Goal: Task Accomplishment & Management: Complete application form

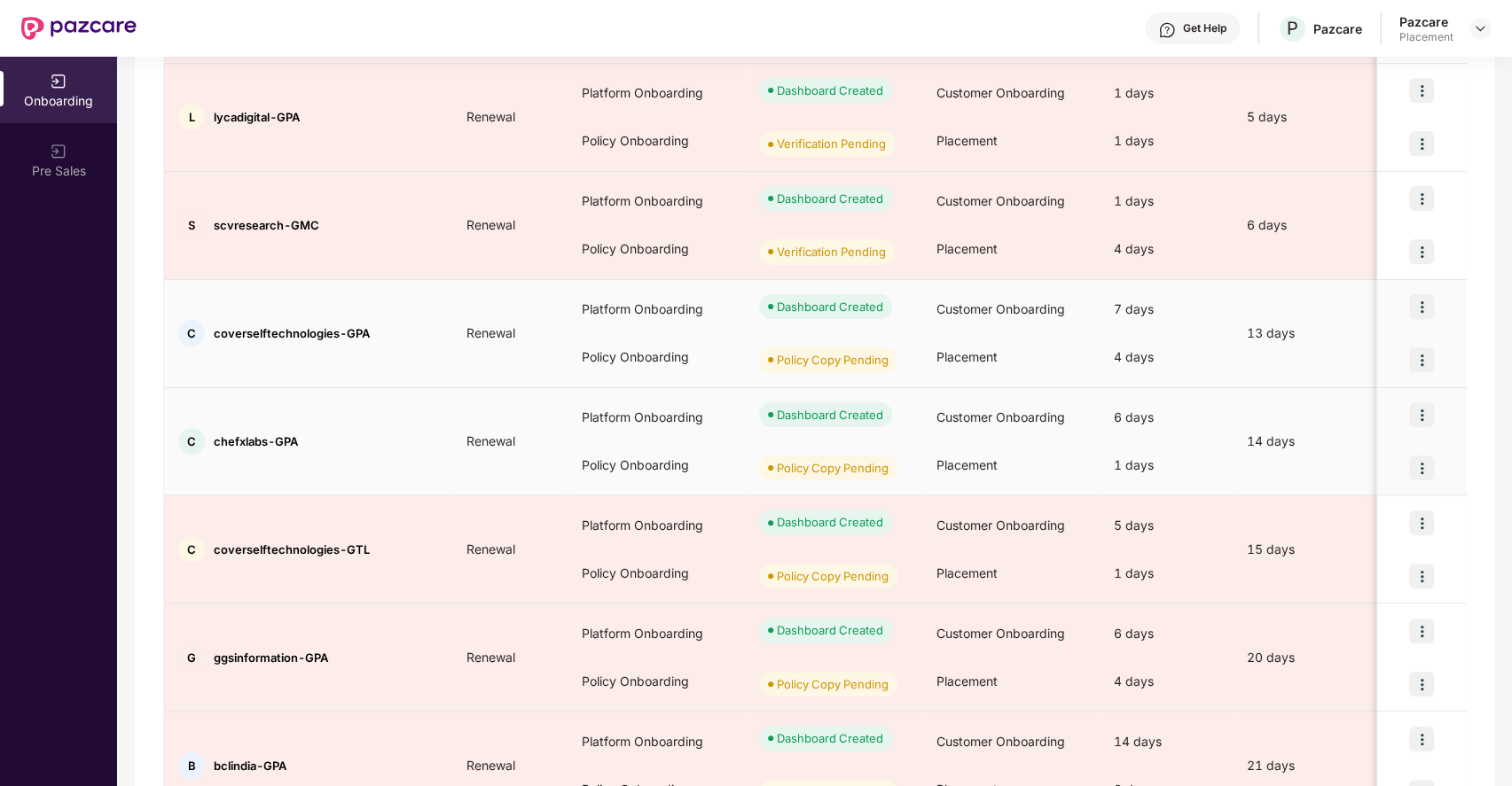
scroll to position [387, 0]
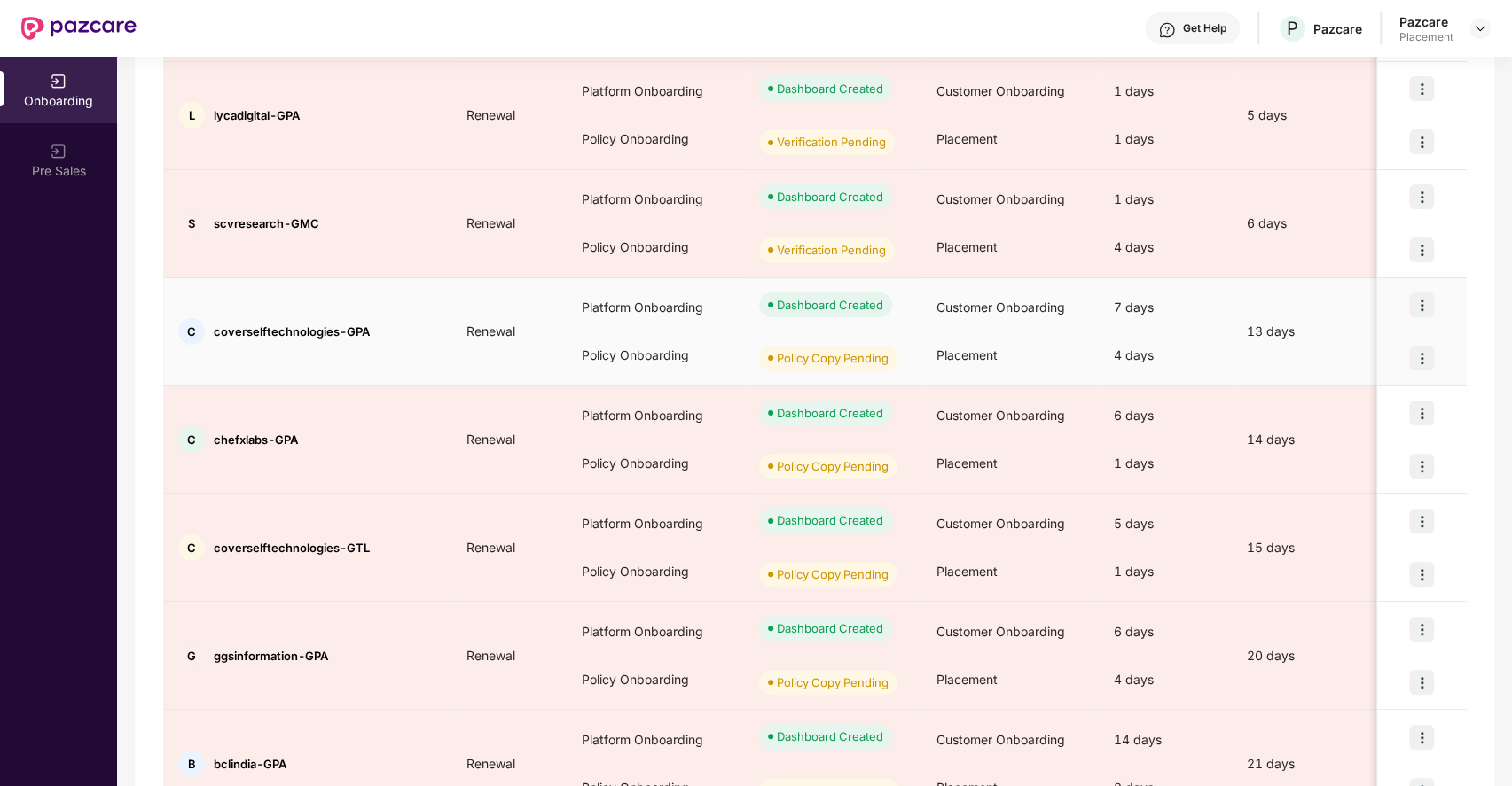
click at [1422, 354] on img at bounding box center [1421, 358] width 25 height 25
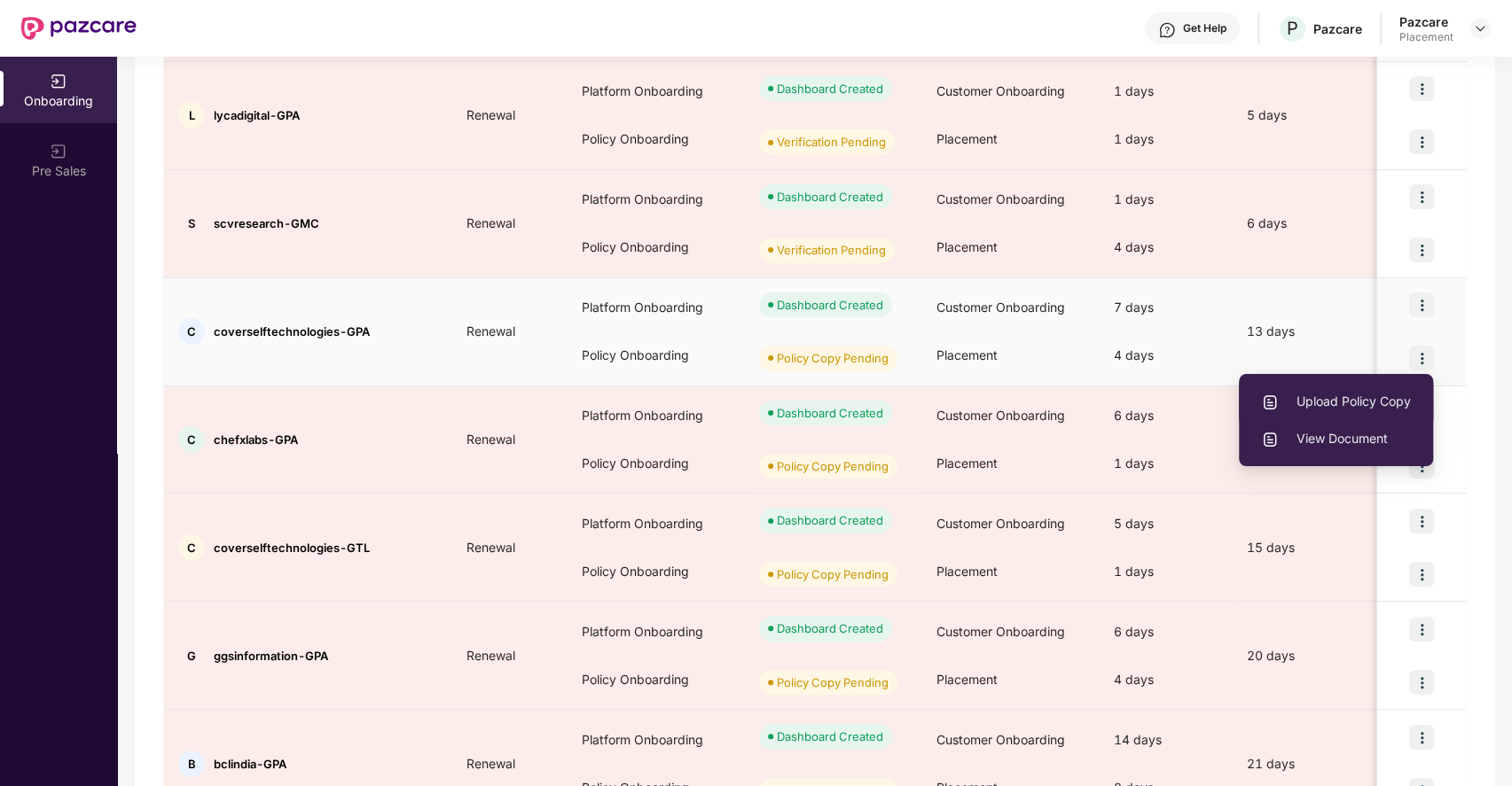
click at [1346, 401] on span "Upload Policy Copy" at bounding box center [1336, 401] width 150 height 20
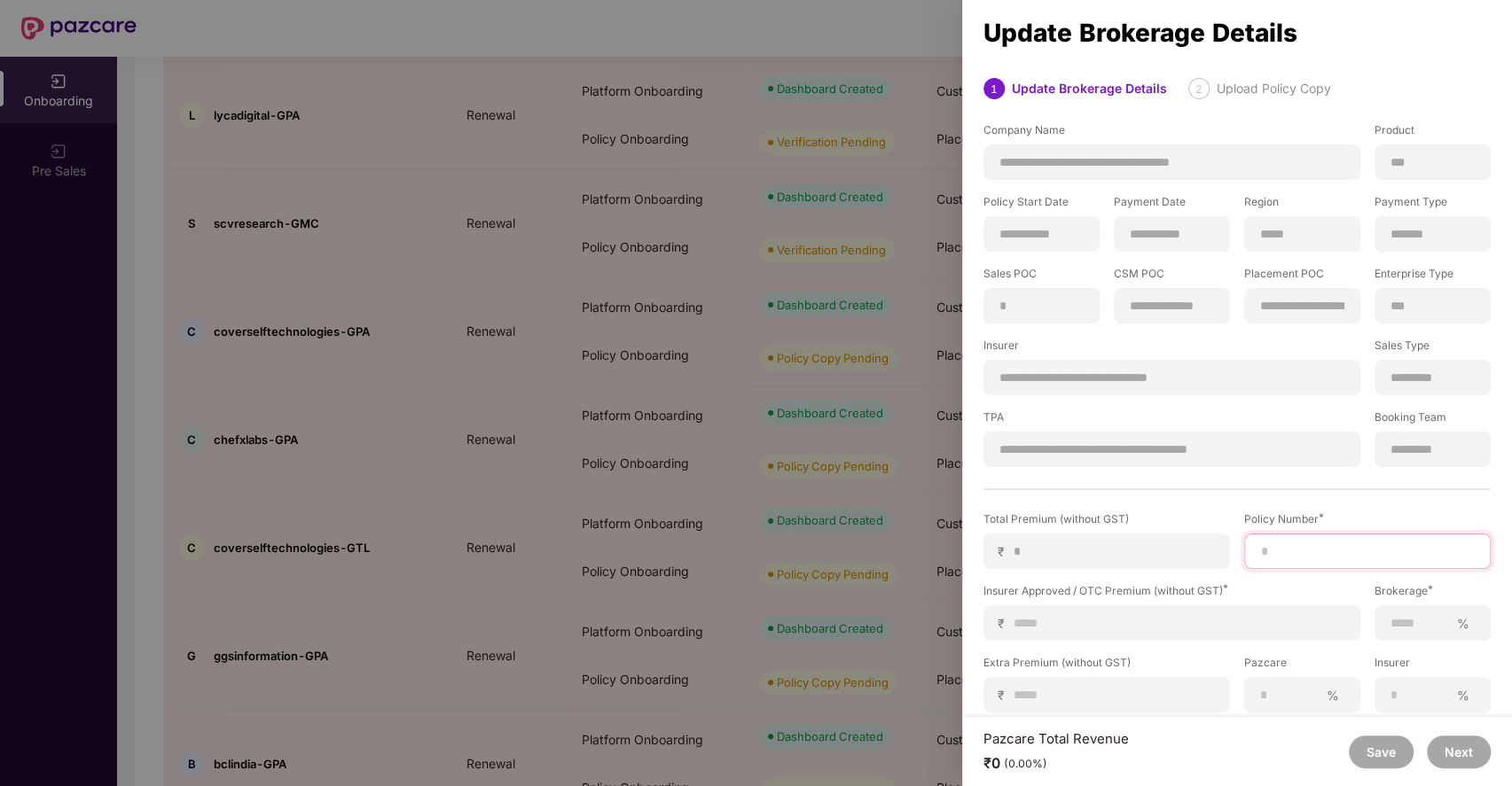
click at [1274, 550] on input at bounding box center [1367, 551] width 216 height 19
paste input "**********"
type input "**********"
click at [1061, 628] on input at bounding box center [1179, 623] width 333 height 19
type input "*"
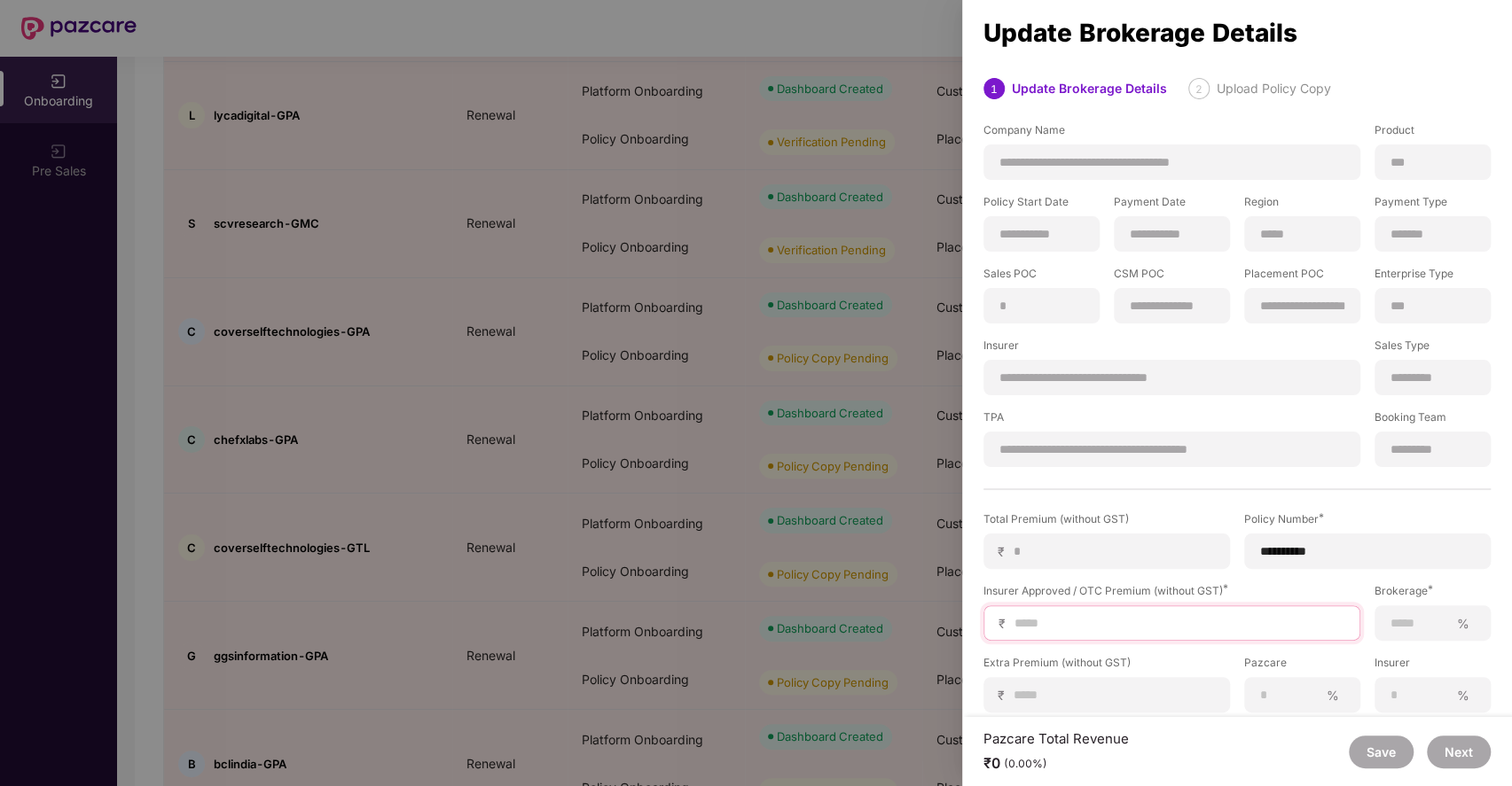
type input "*"
type input "**"
type input "***"
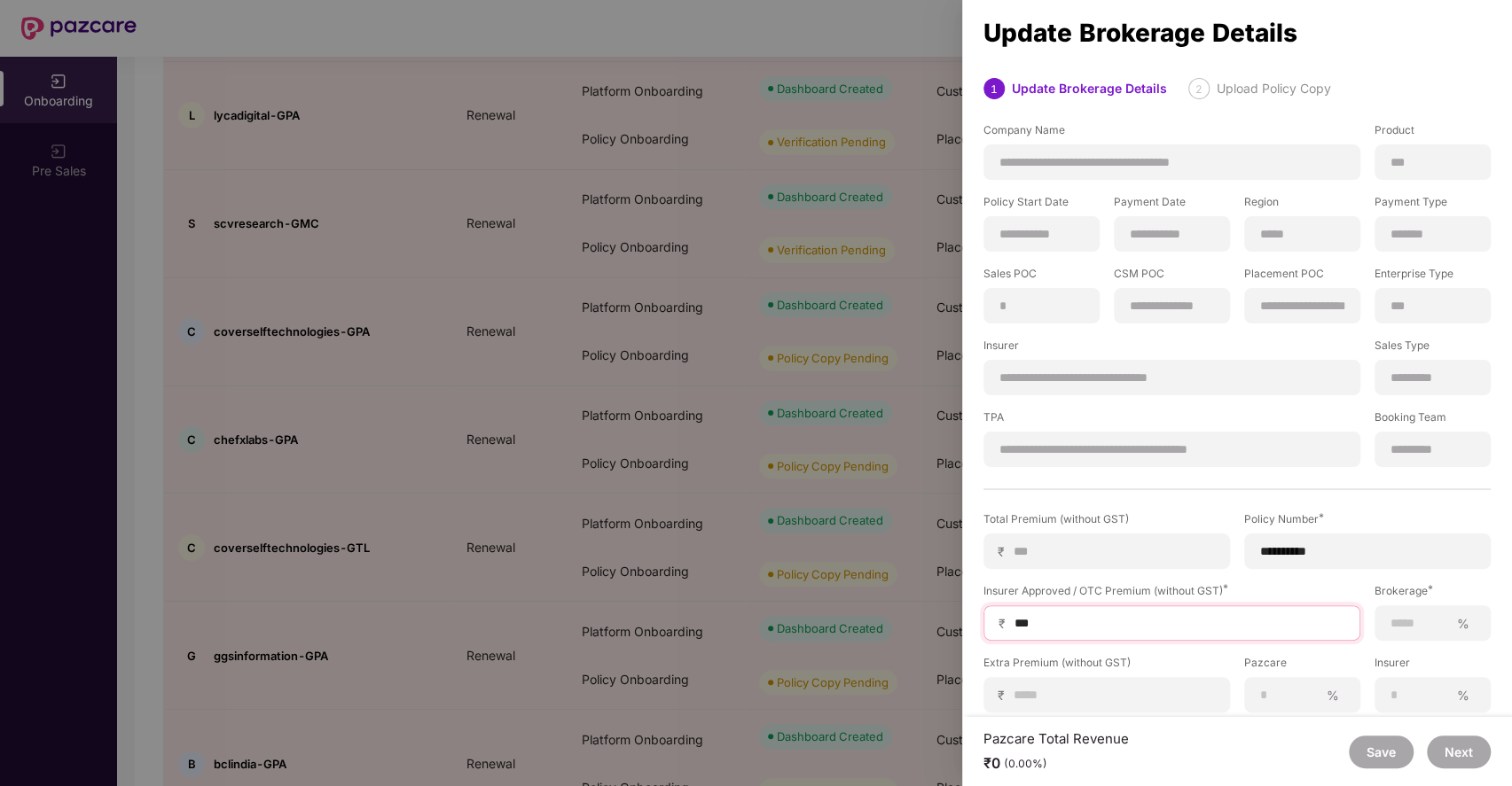
type input "****"
type input "*****"
click at [1407, 615] on input at bounding box center [1419, 623] width 60 height 19
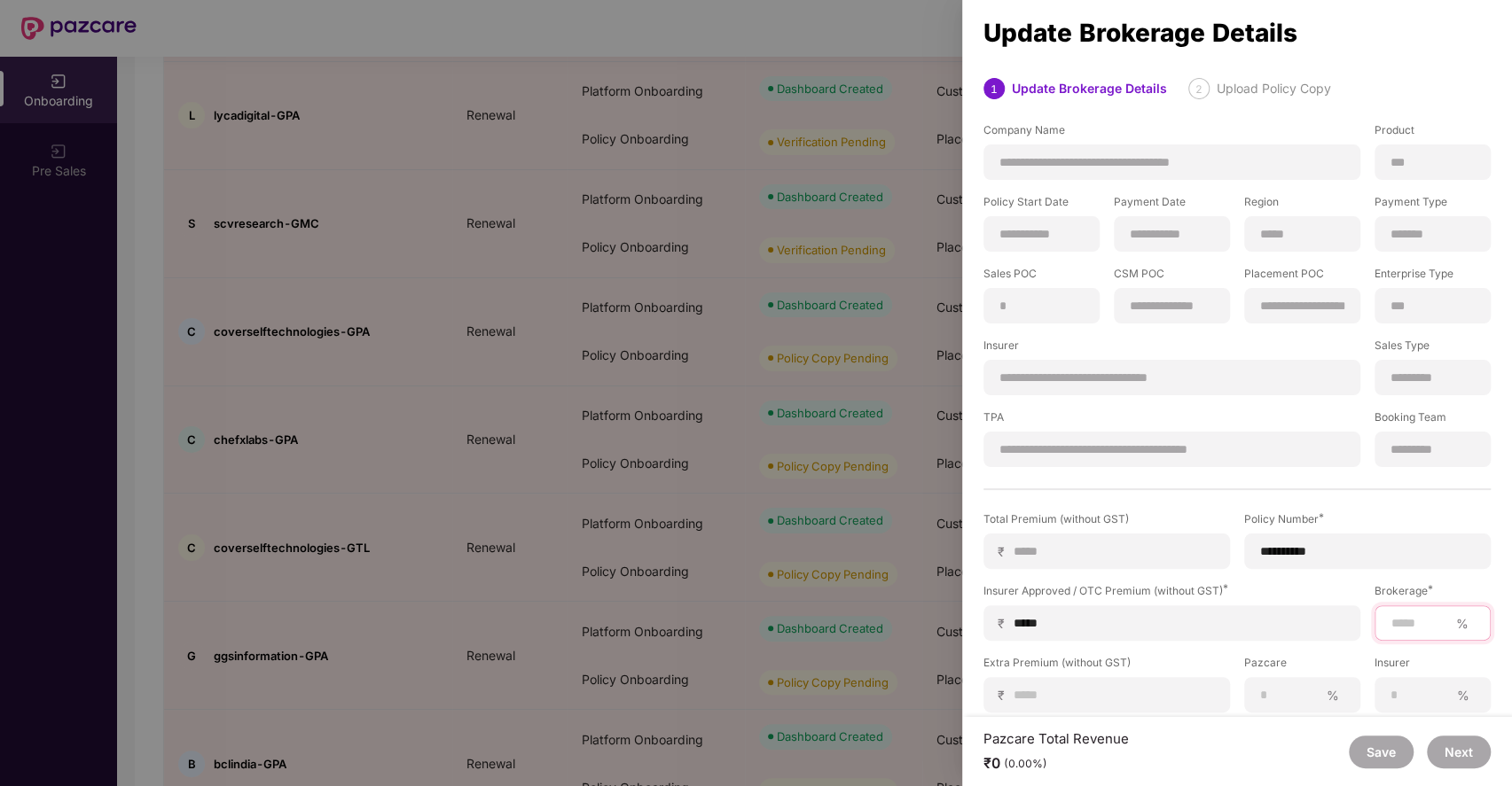
type input "***"
click at [1105, 700] on input at bounding box center [1114, 695] width 202 height 19
type input "*"
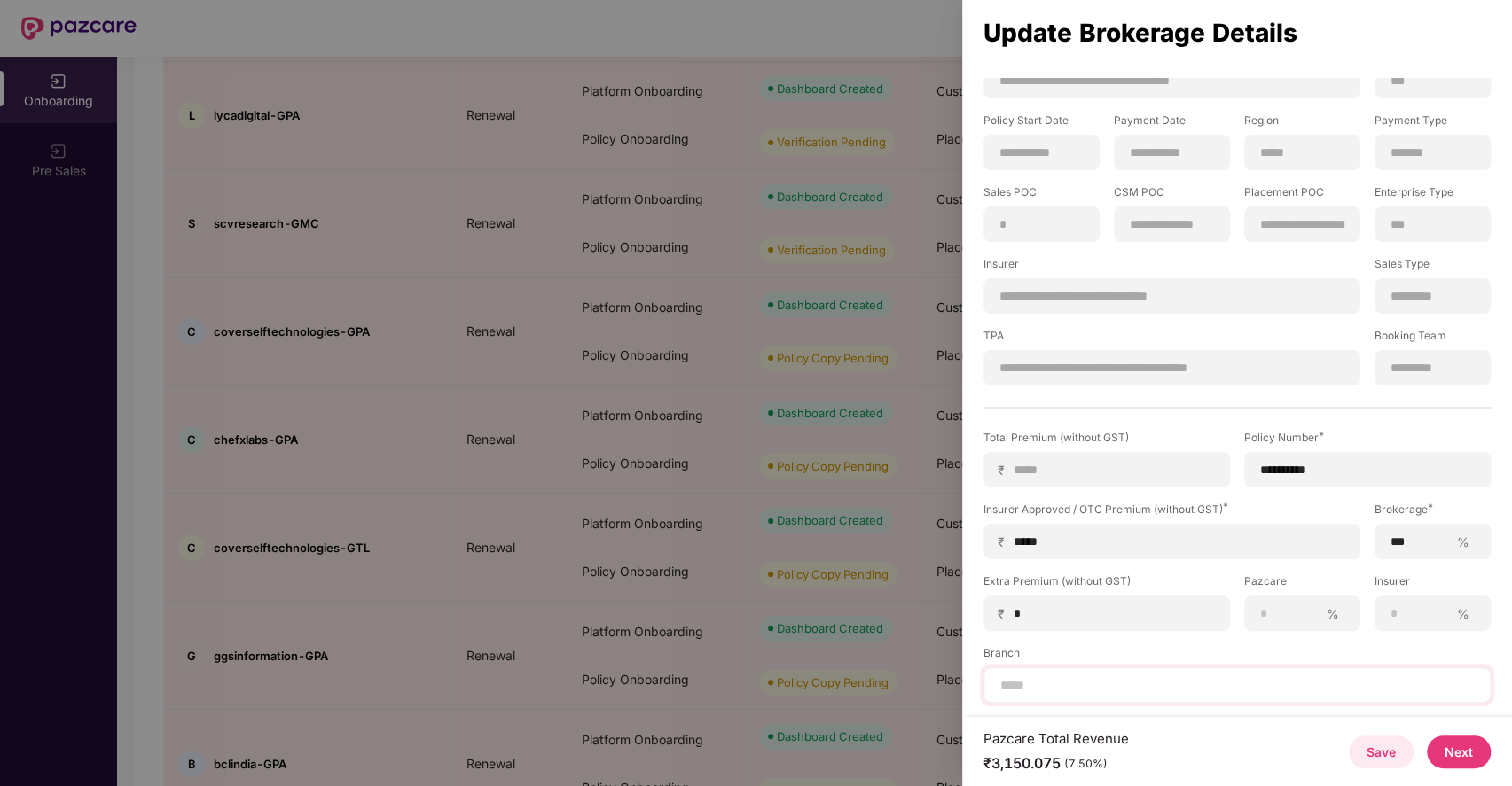
click at [1109, 672] on div at bounding box center [1237, 685] width 508 height 36
drag, startPoint x: 1110, startPoint y: 674, endPoint x: 1044, endPoint y: 689, distance: 67.7
click at [1044, 689] on input at bounding box center [1237, 686] width 477 height 19
type input "*********"
click at [1468, 755] on button "Next" at bounding box center [1459, 751] width 64 height 33
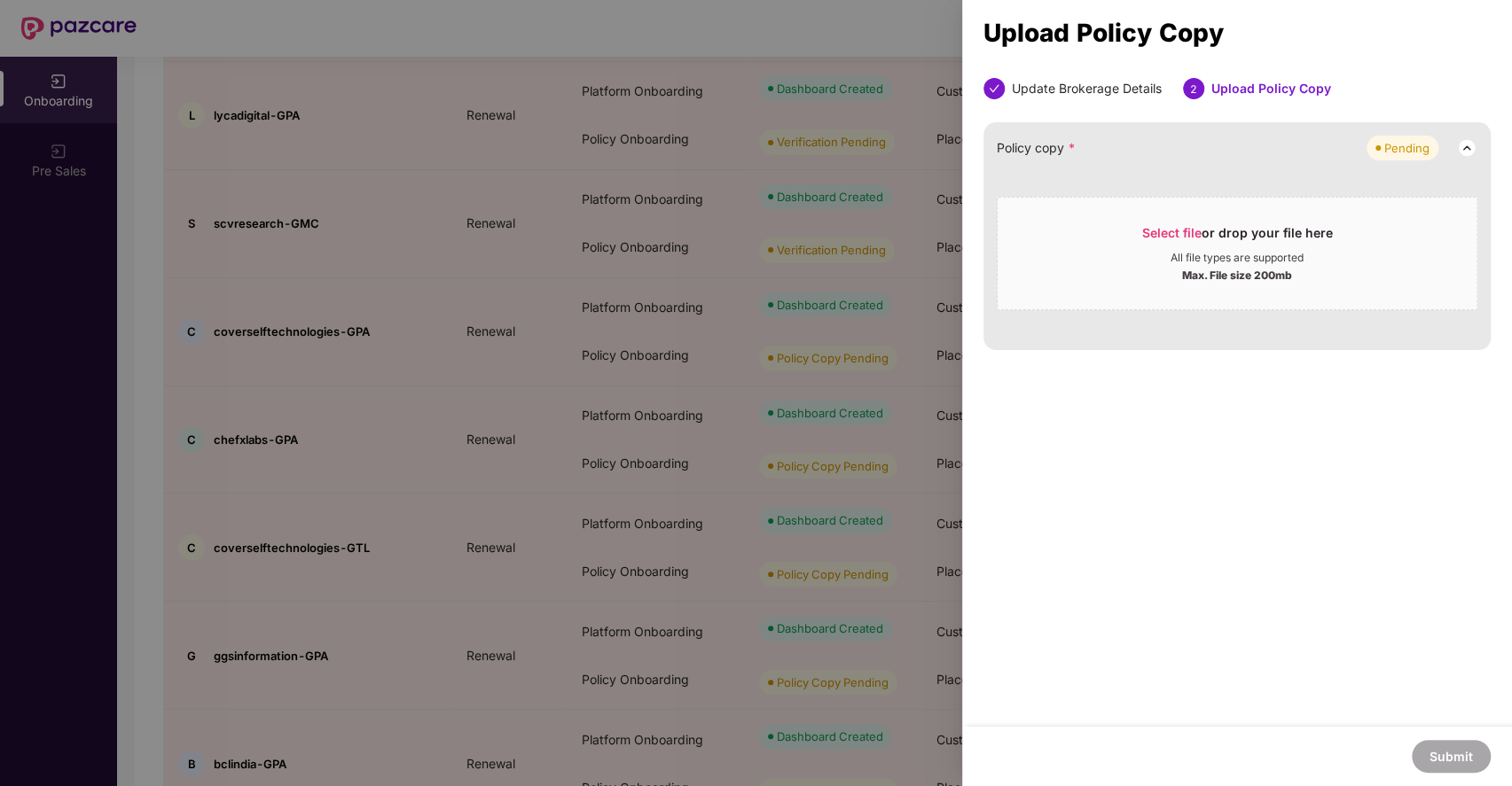
scroll to position [0, 0]
click at [1294, 583] on div "Update Brokerage Details 2 Upload Policy Copy Policy copy * Pending Select file…" at bounding box center [1237, 402] width 550 height 649
click at [1160, 222] on span "Select file or drop your file here All file types are supported Max. File size …" at bounding box center [1237, 253] width 479 height 85
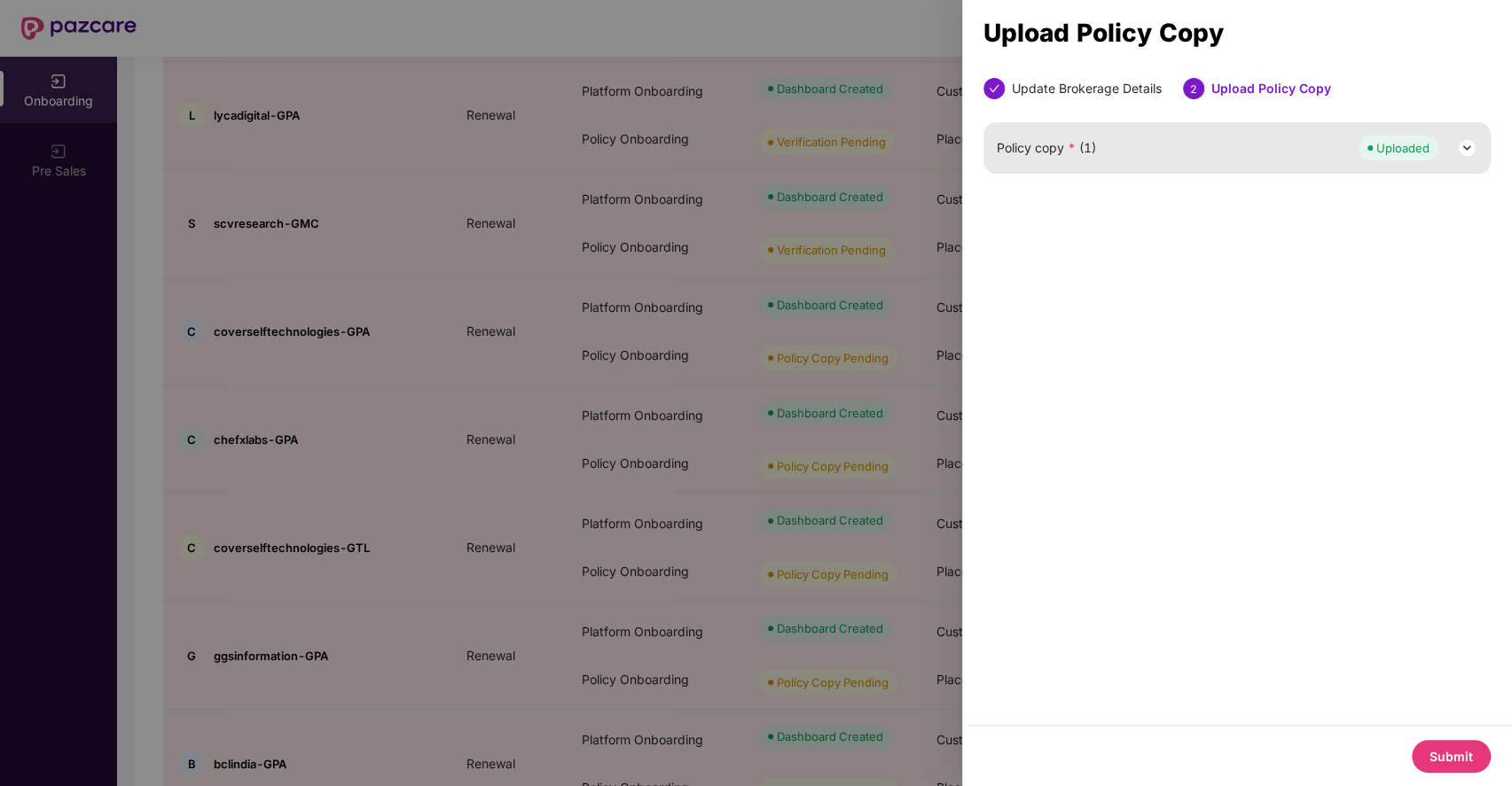
click at [1460, 757] on button "Submit" at bounding box center [1451, 756] width 79 height 33
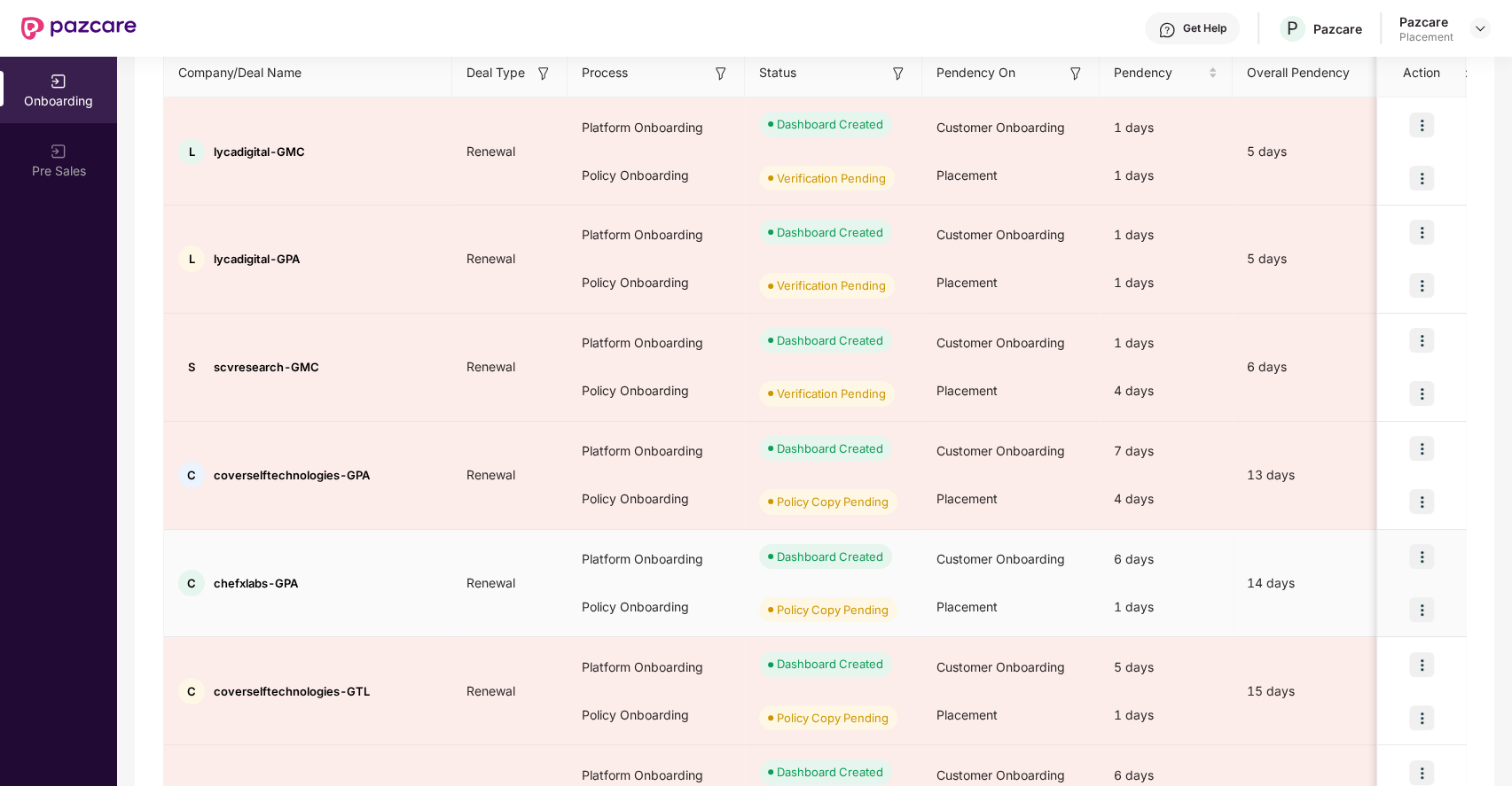
scroll to position [696, 0]
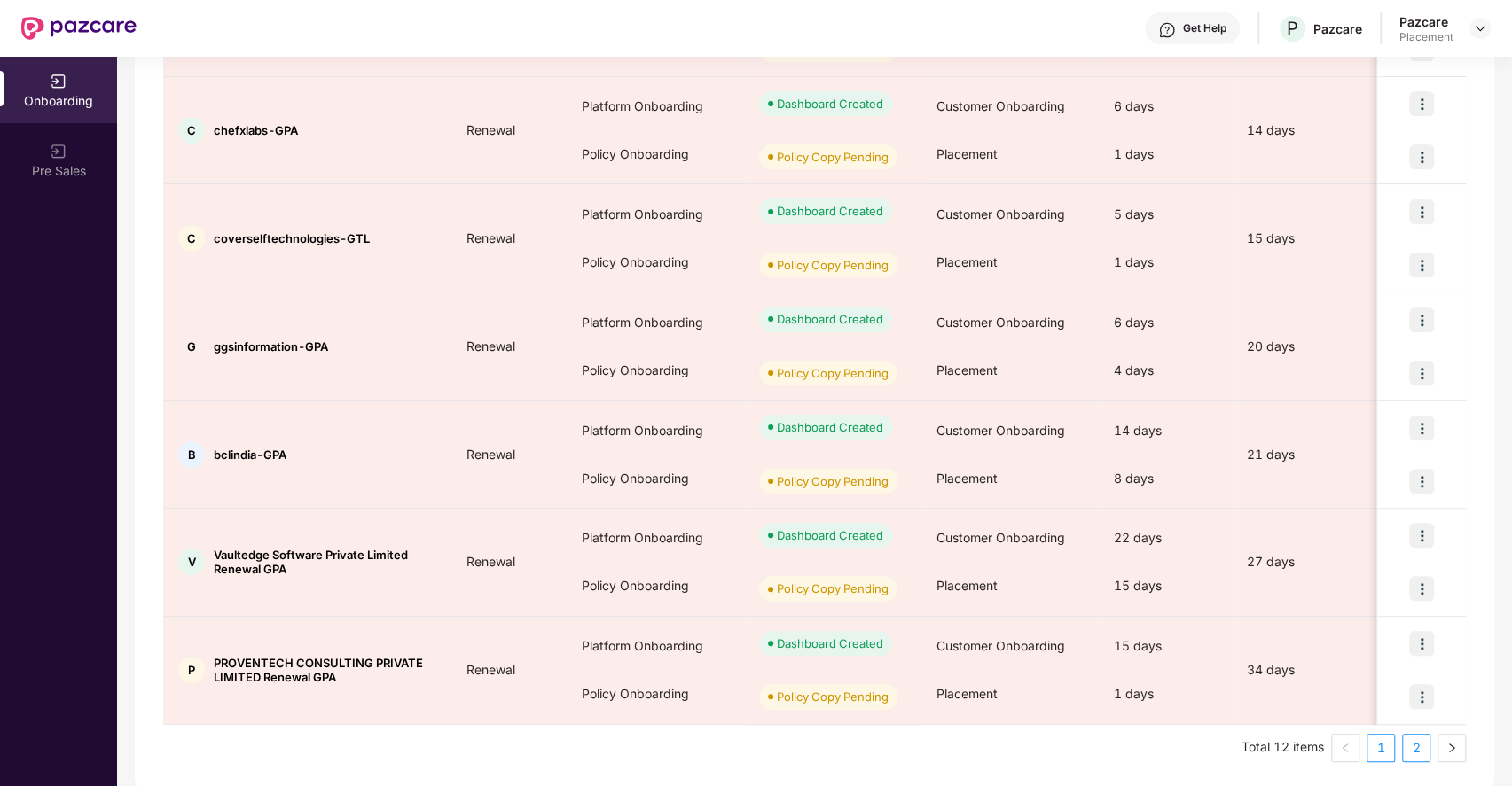
click at [1426, 750] on link "2" at bounding box center [1416, 748] width 26 height 26
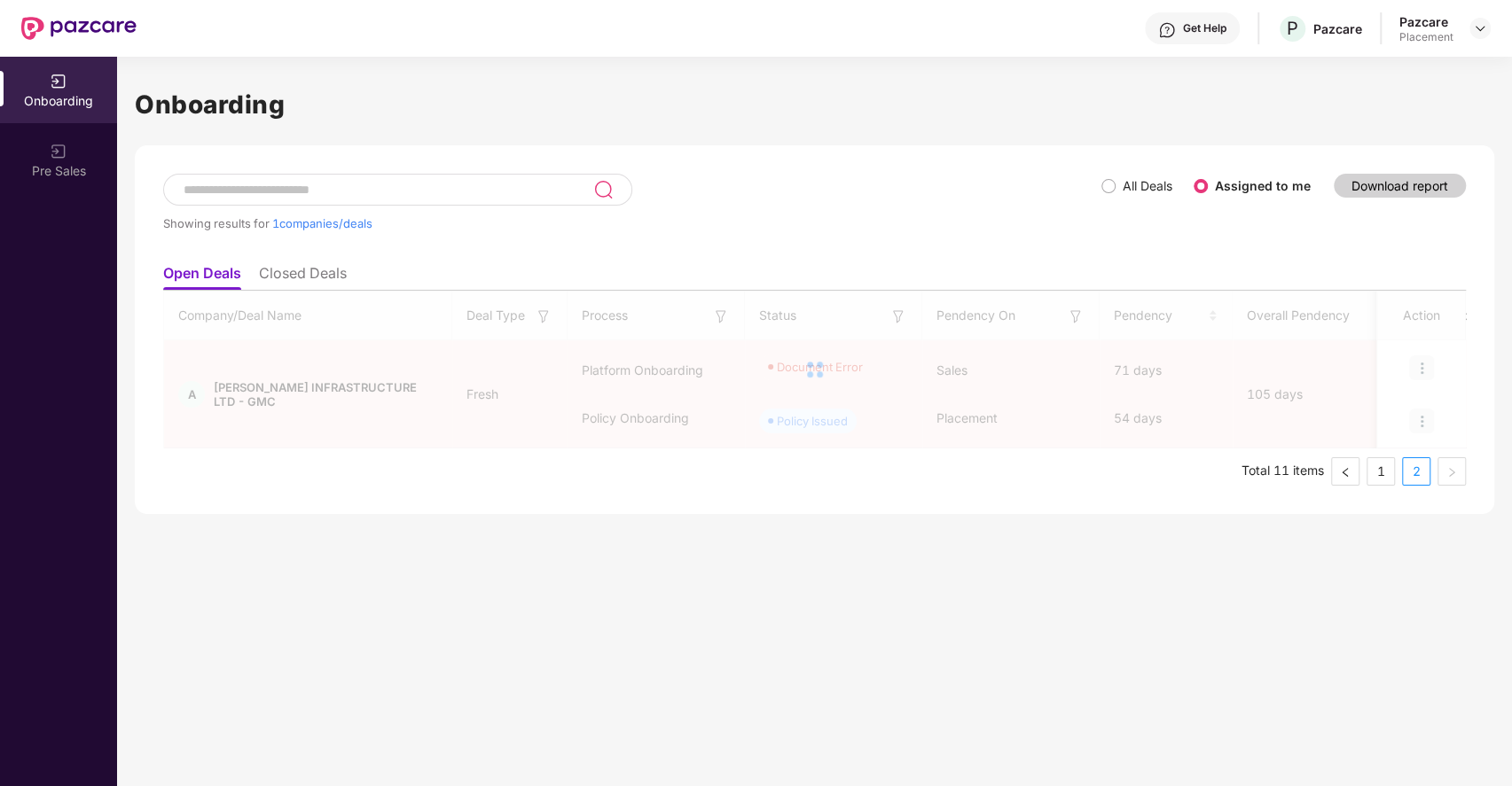
scroll to position [0, 0]
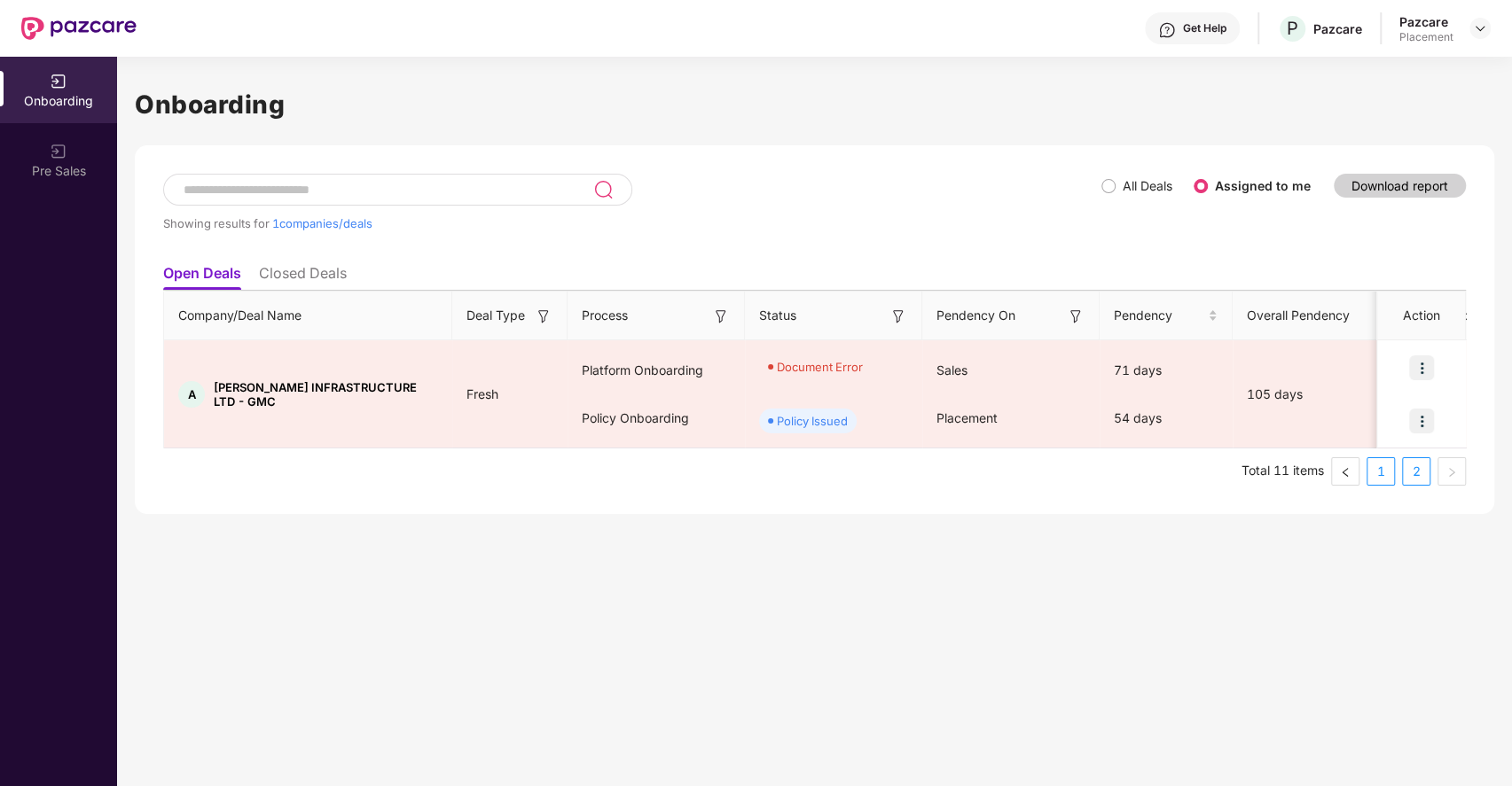
click at [1382, 473] on link "1" at bounding box center [1381, 471] width 26 height 26
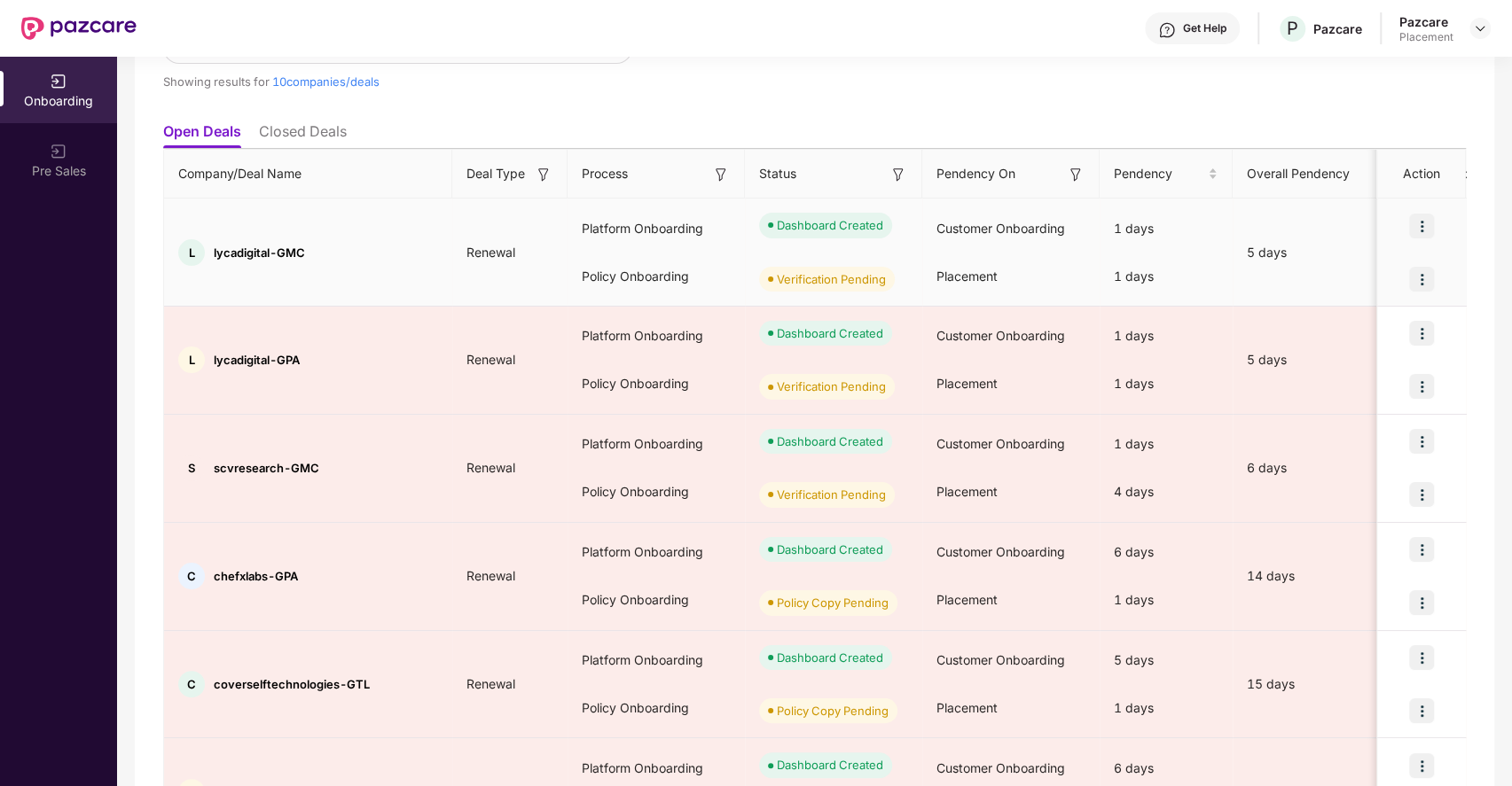
scroll to position [33, 0]
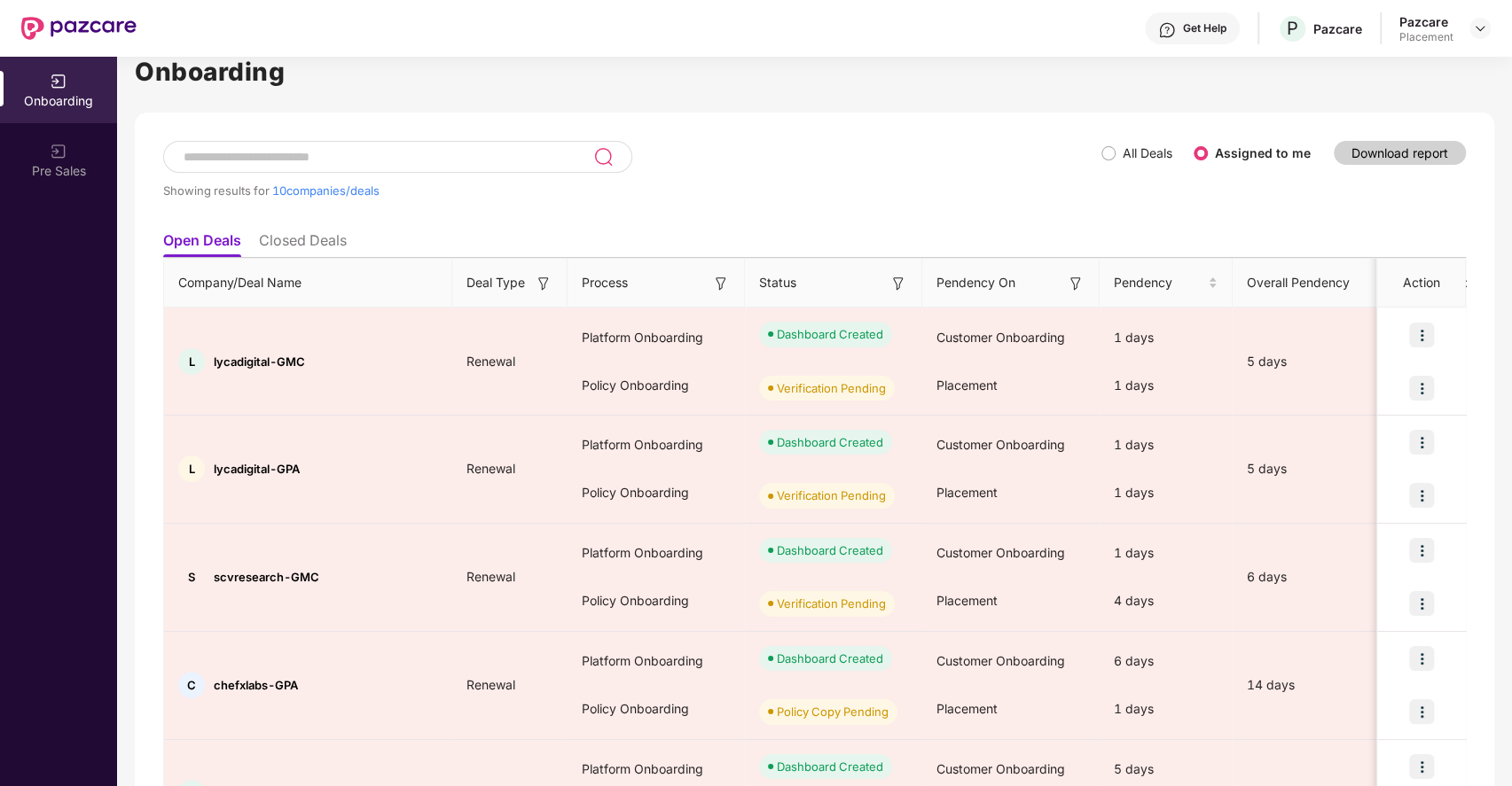
click at [720, 141] on div "Showing results for 10 companies/deals" at bounding box center [632, 181] width 938 height 81
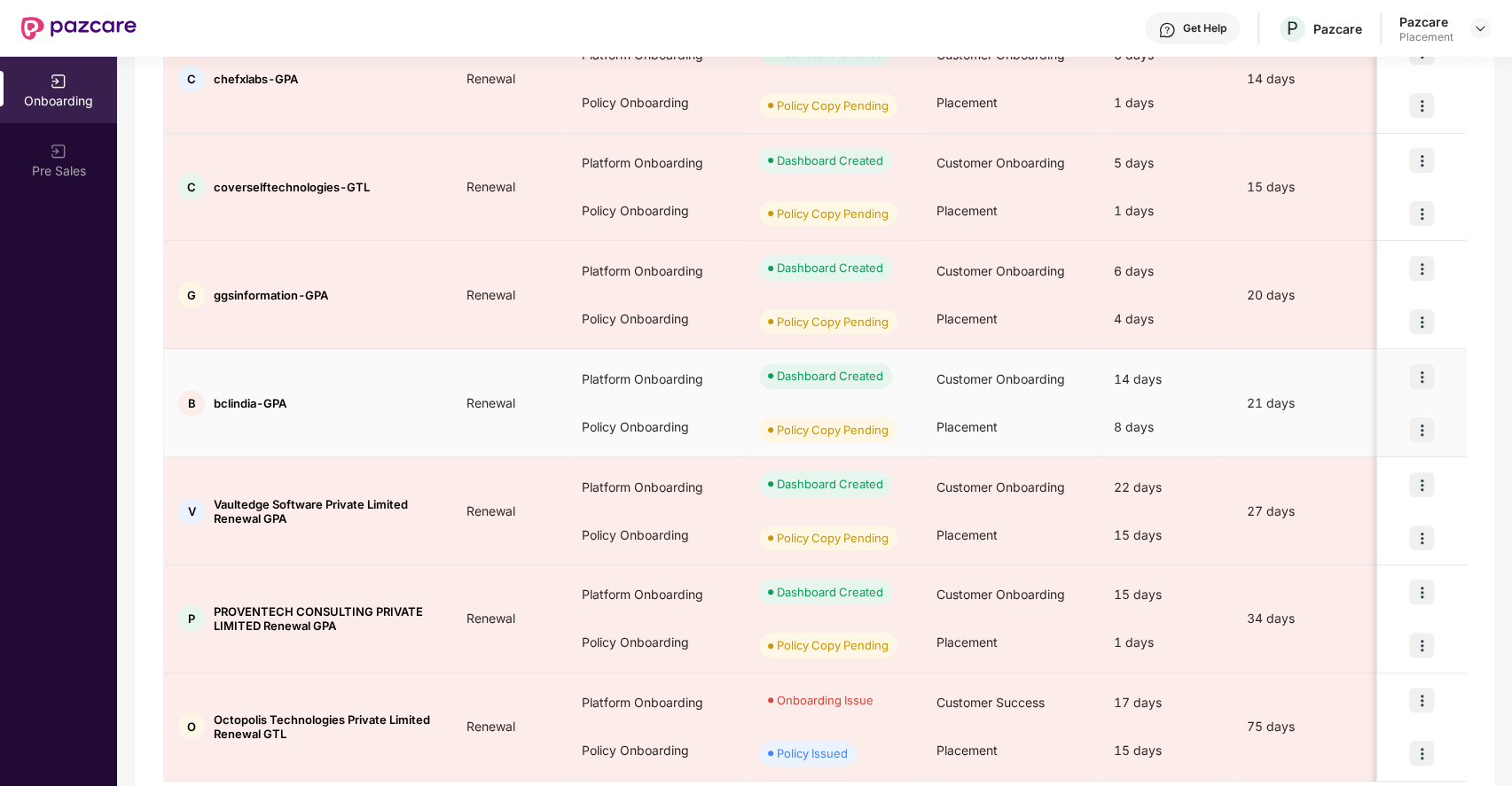
scroll to position [0, 0]
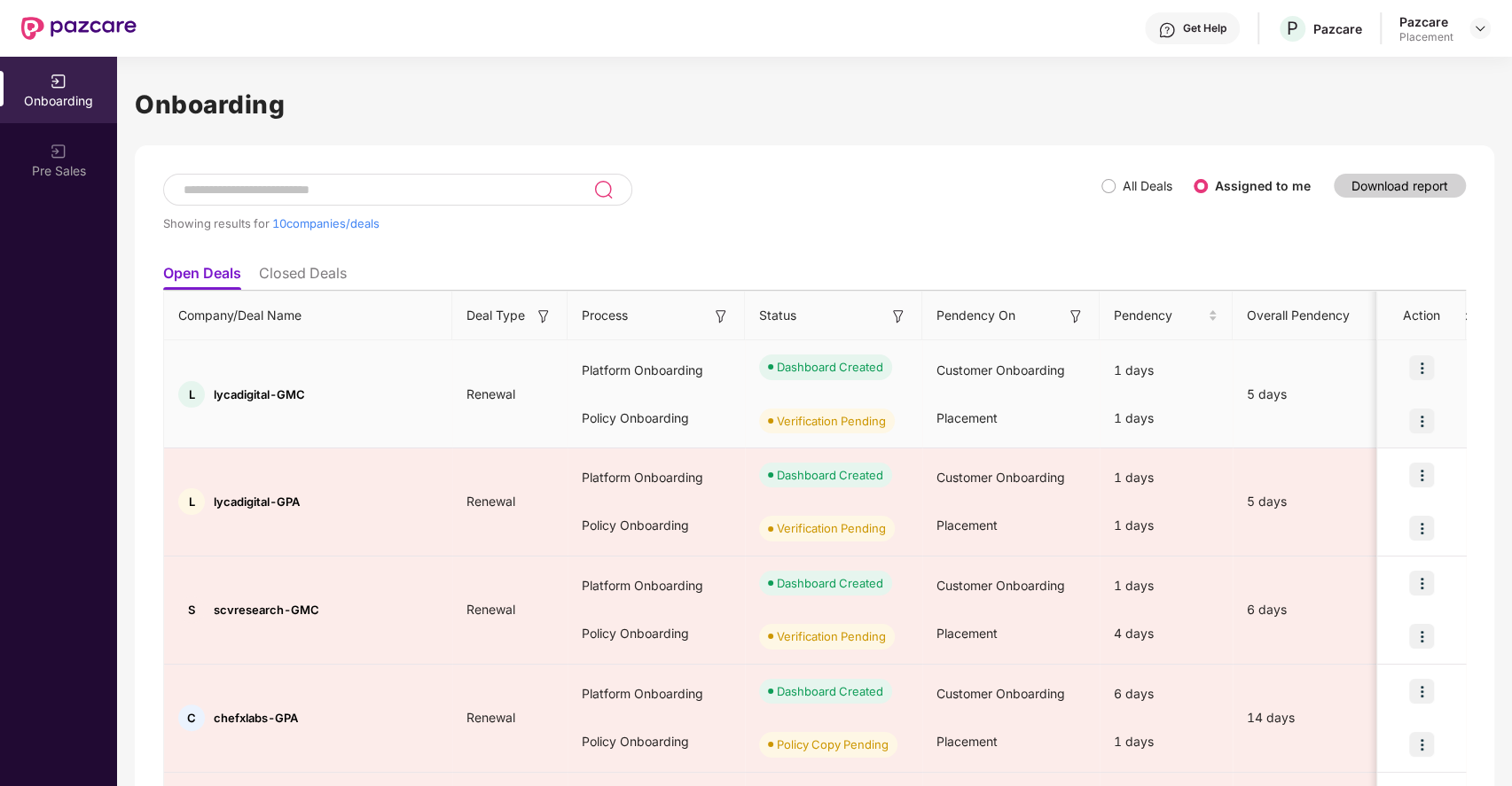
click at [303, 348] on td "L lycadigital-GMC" at bounding box center [308, 394] width 288 height 108
click at [244, 397] on span "lycadigital-GMC" at bounding box center [260, 393] width 92 height 14
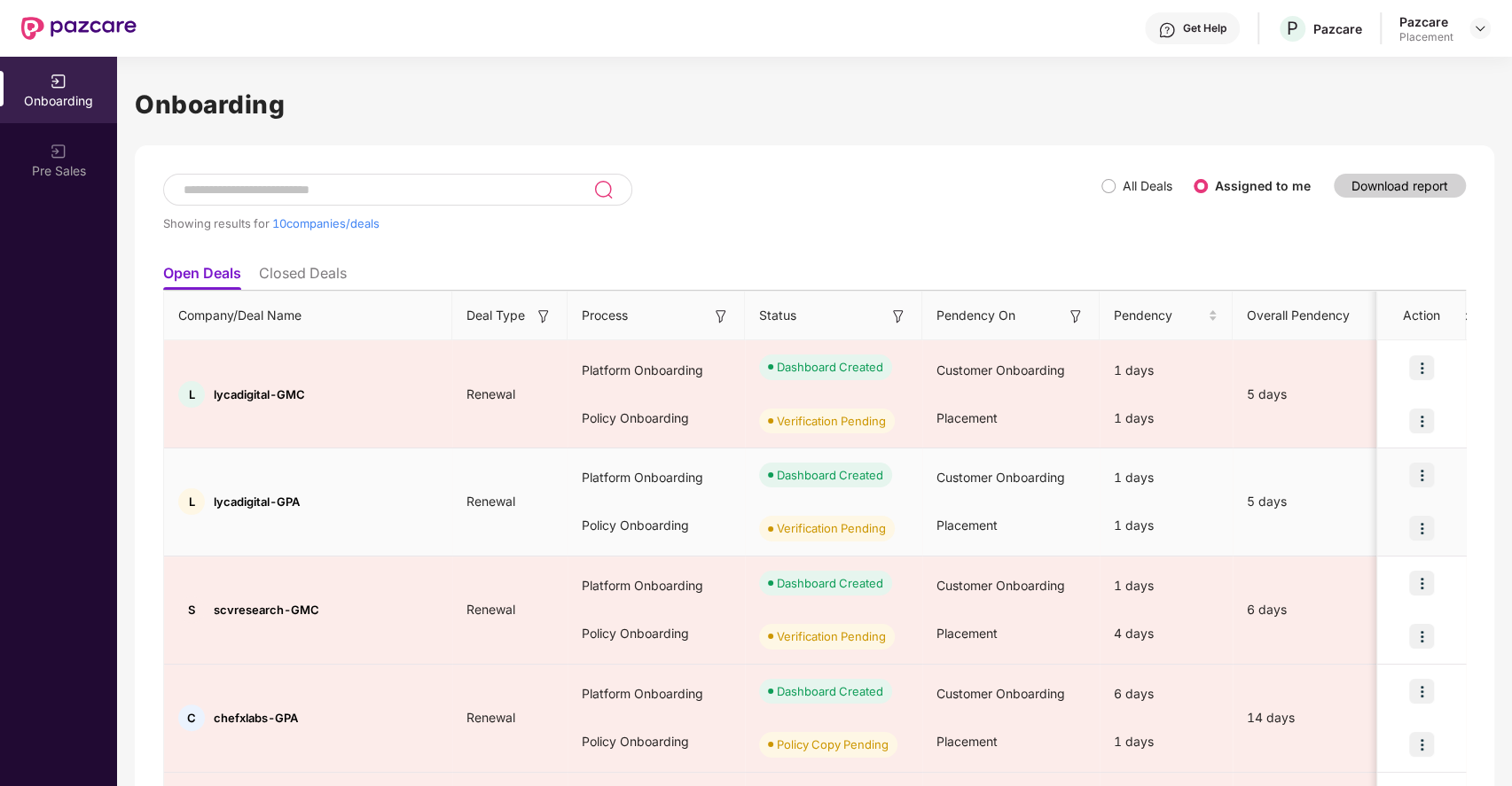
click at [264, 494] on span "lycadigital-GPA" at bounding box center [257, 501] width 86 height 14
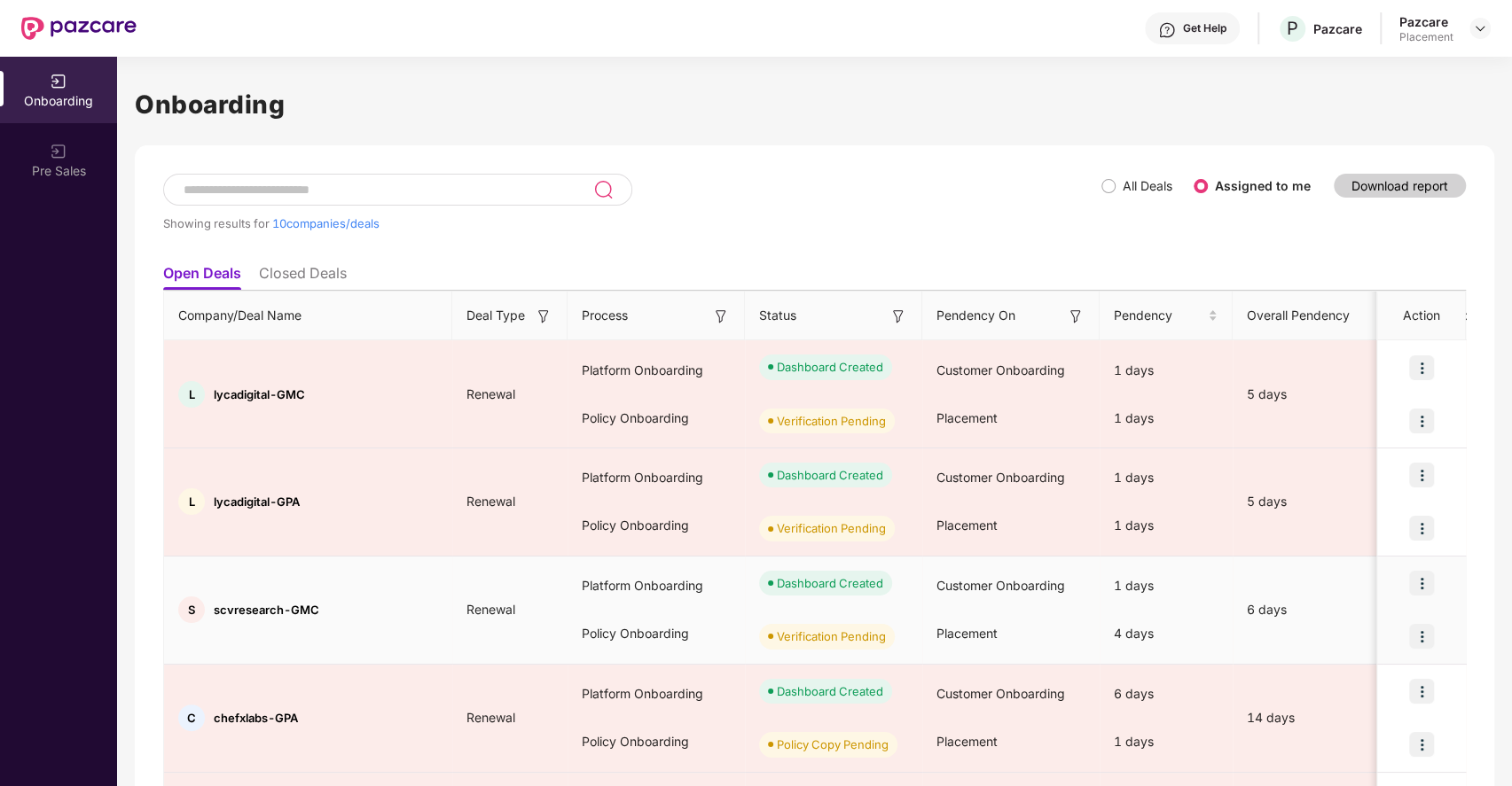
click at [255, 614] on span "scvresearch-GMC" at bounding box center [266, 609] width 106 height 14
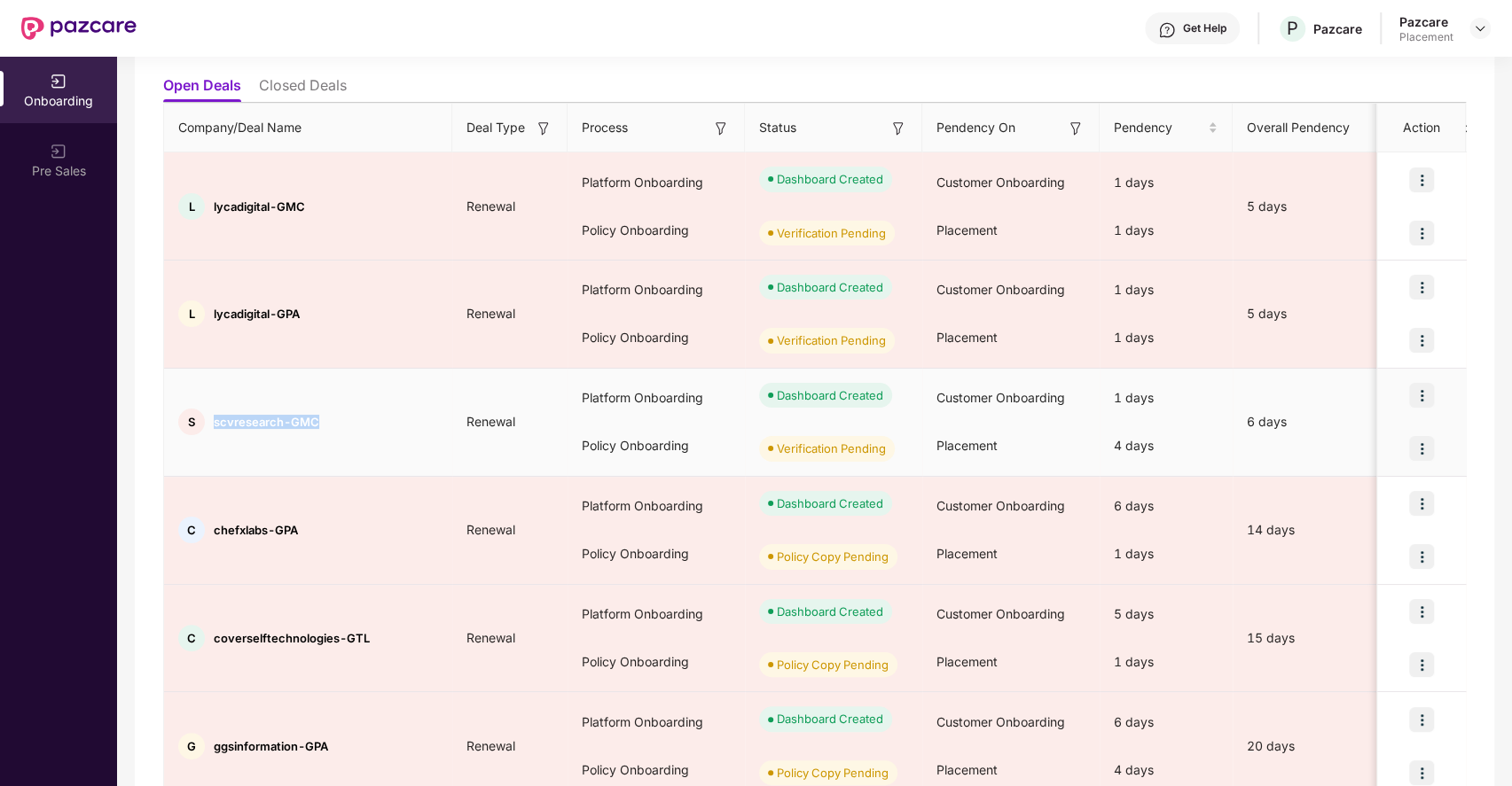
scroll to position [195, 0]
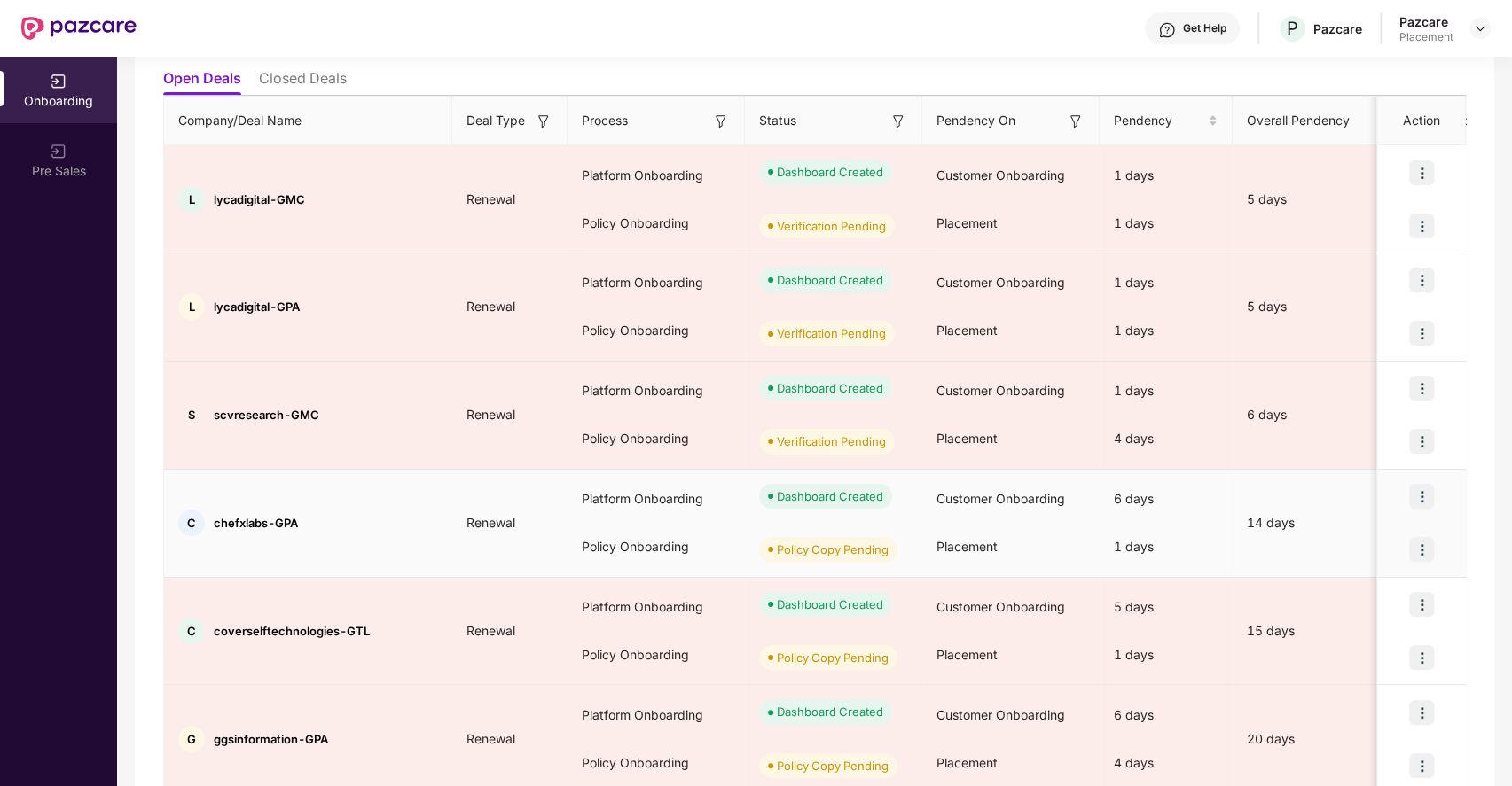
click at [231, 516] on span "chefxlabs-GPA" at bounding box center [256, 522] width 84 height 14
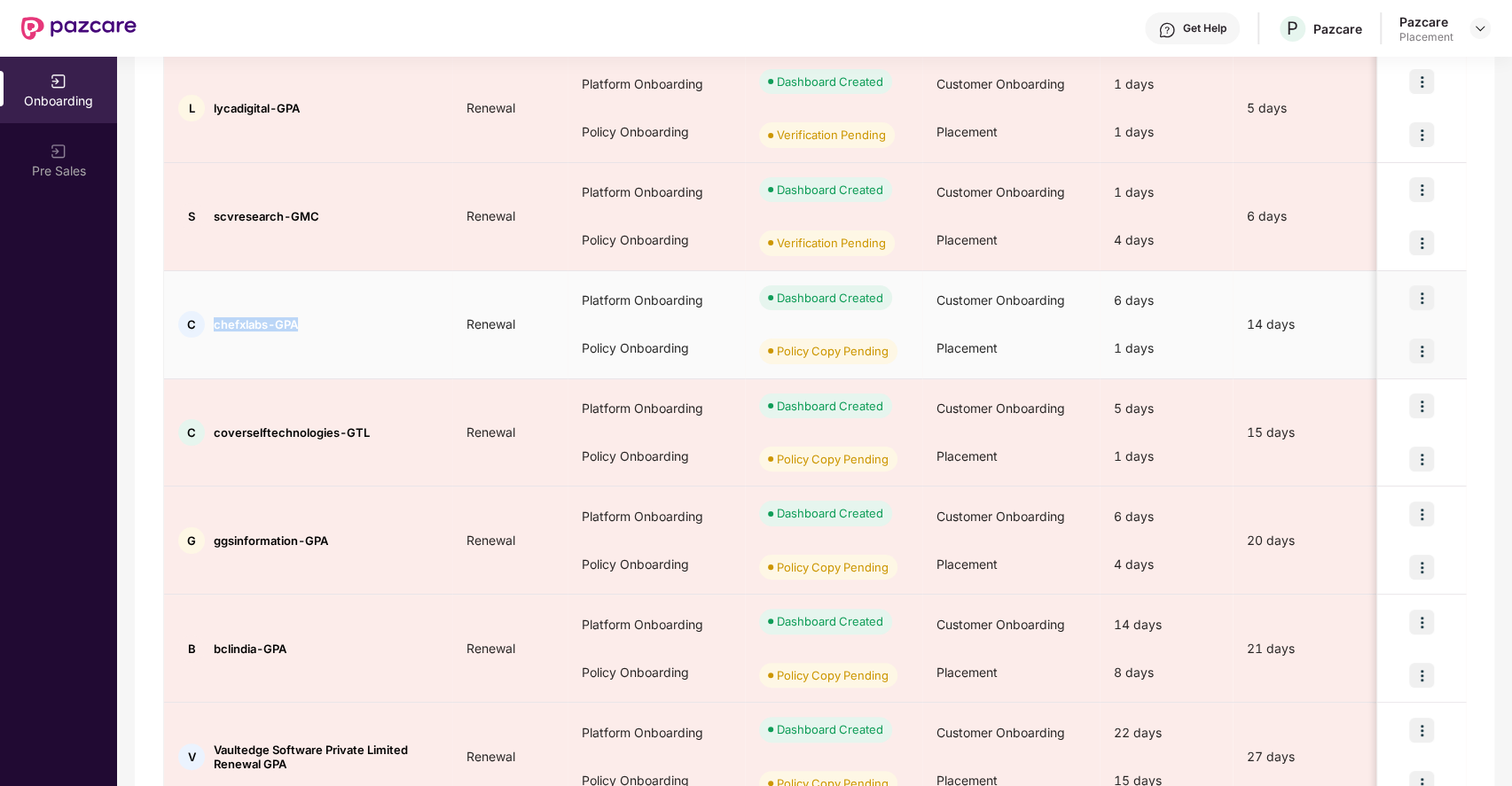
scroll to position [395, 0]
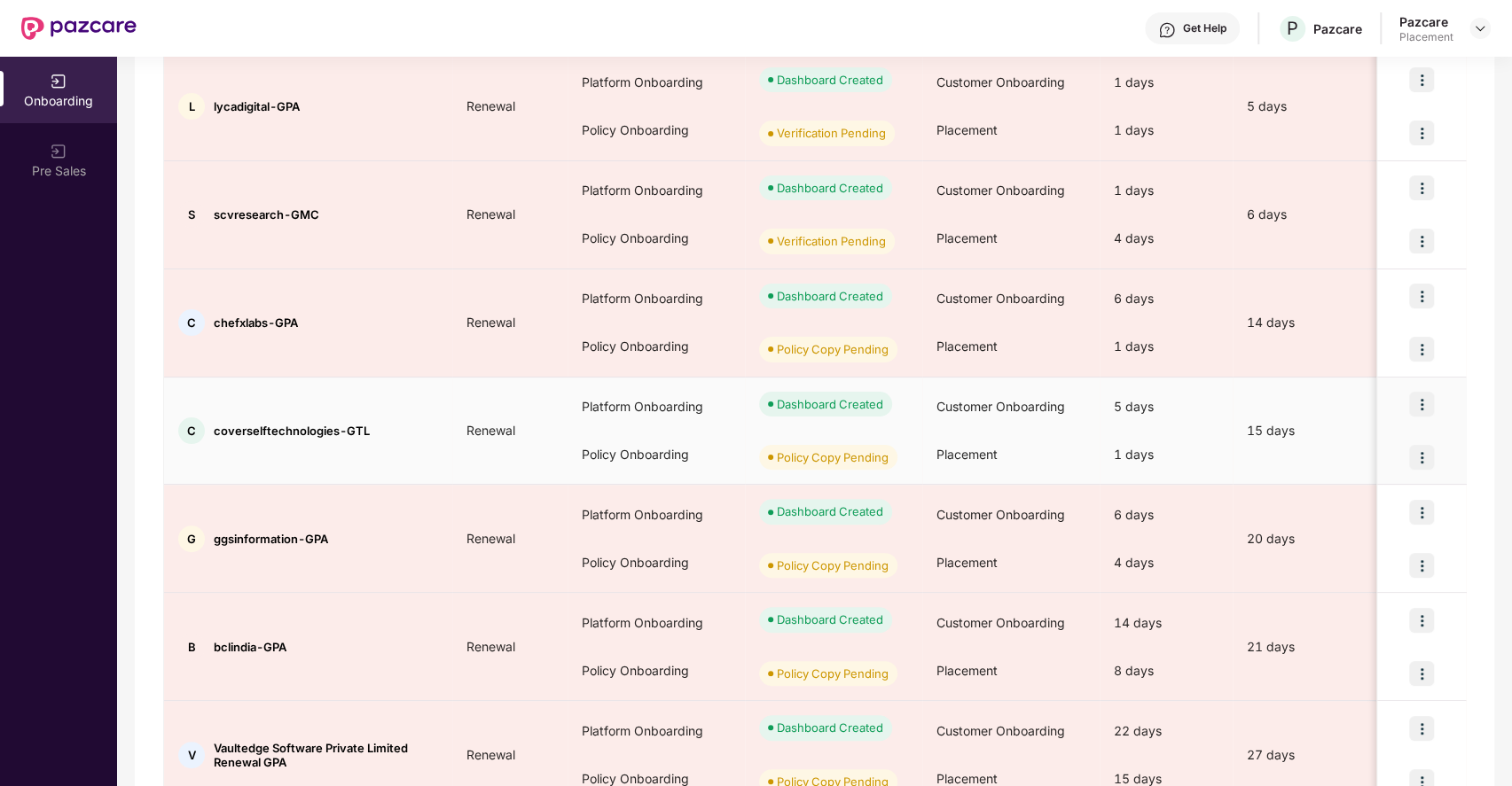
click at [241, 423] on span "coverselftechnologies-GTL" at bounding box center [292, 430] width 156 height 14
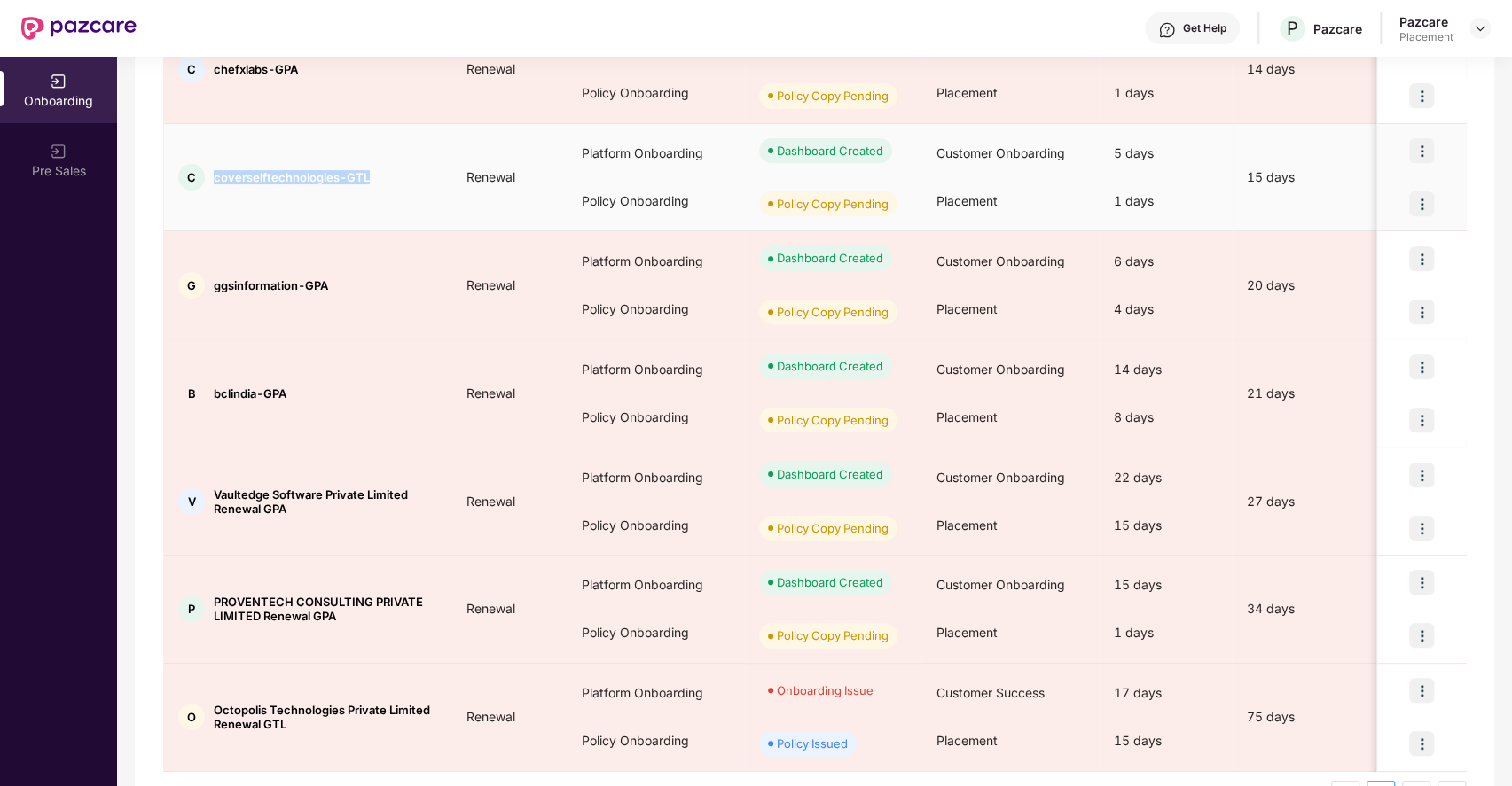
scroll to position [650, 0]
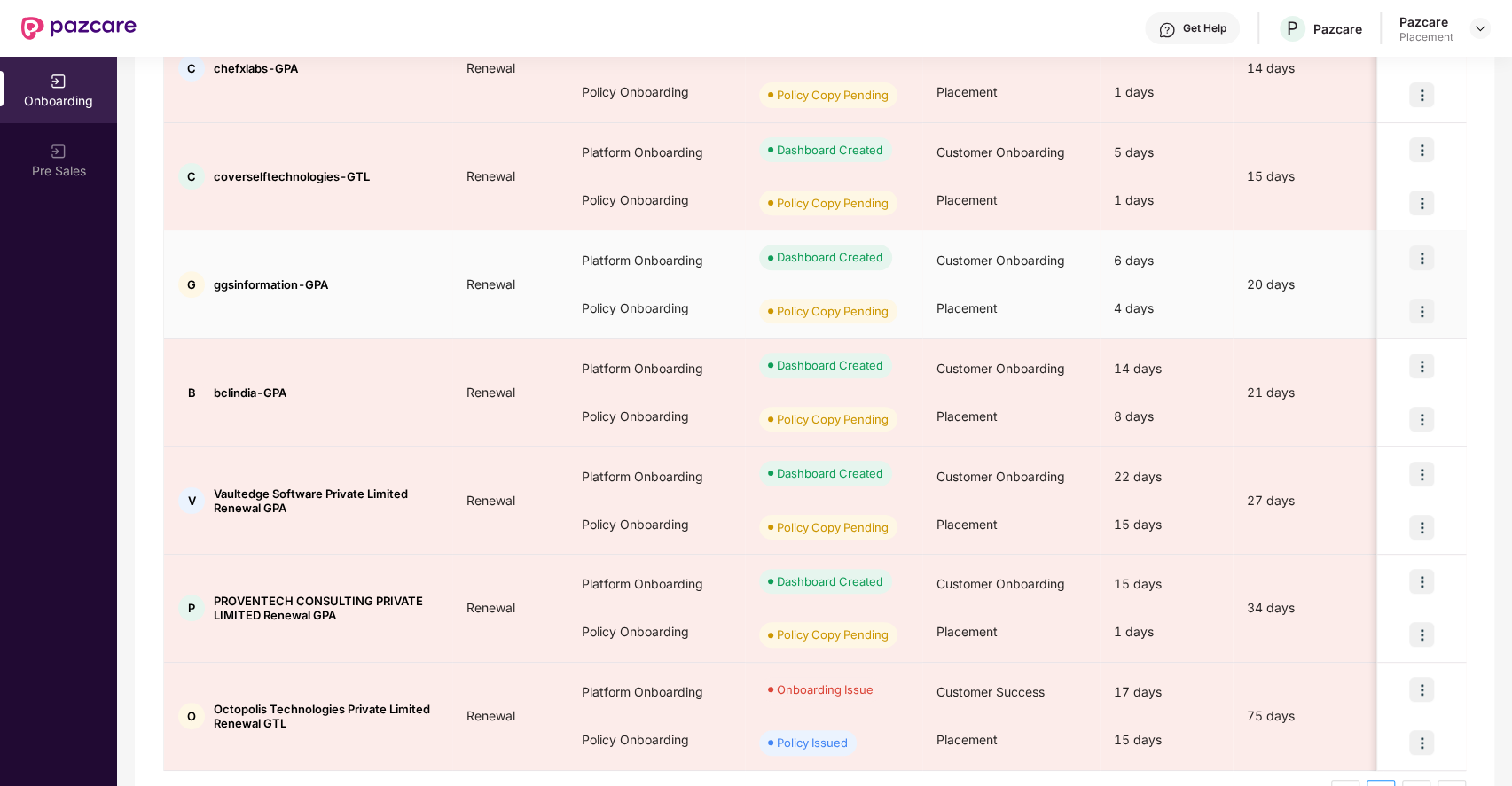
click at [250, 278] on span "ggsinformation-GPA" at bounding box center [271, 284] width 114 height 14
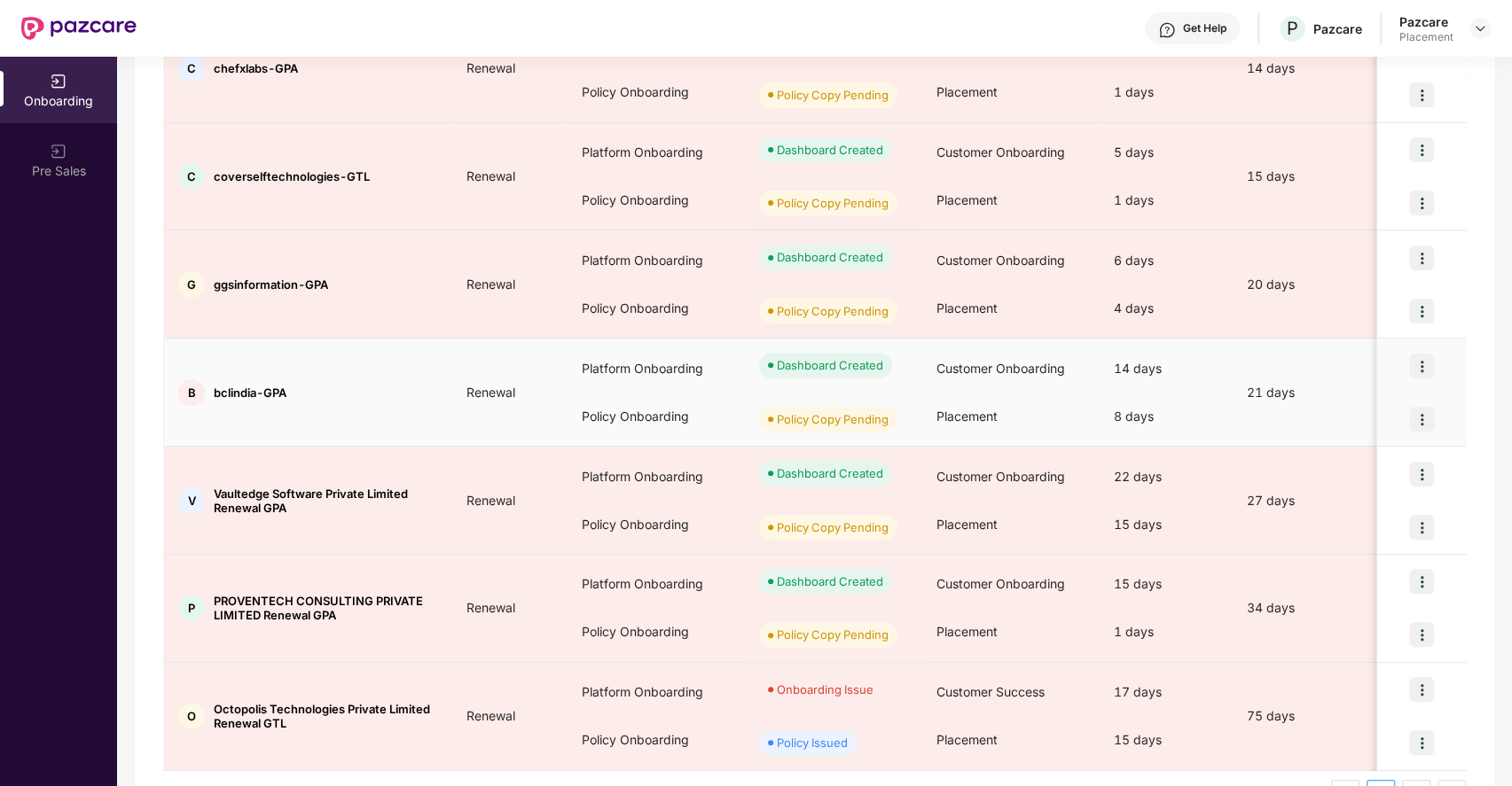
click at [260, 387] on span "bclindia-GPA" at bounding box center [251, 393] width 73 height 14
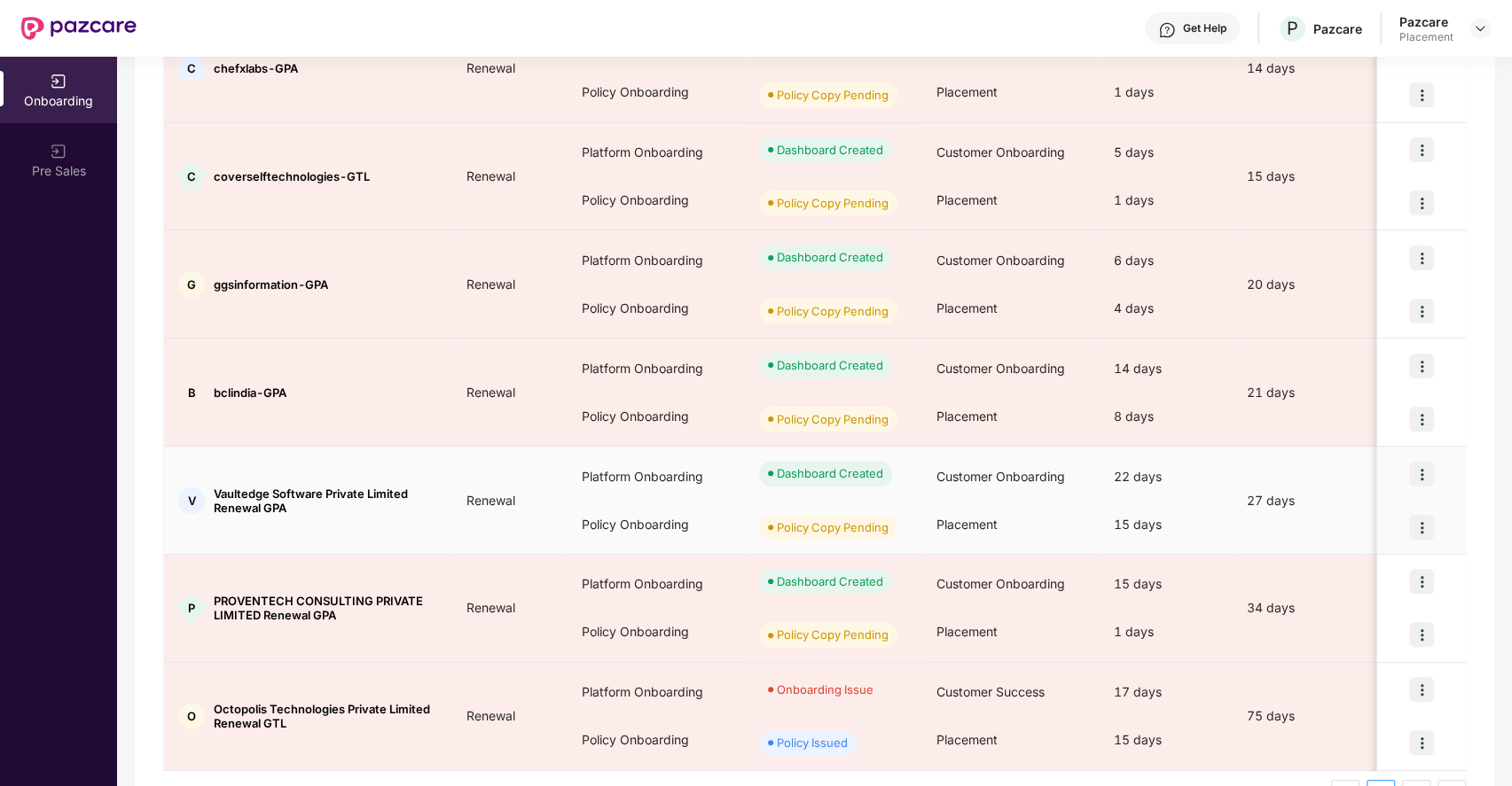
click at [272, 500] on span "Vaultedge Software Private Limited Renewal GPA" at bounding box center [326, 501] width 224 height 28
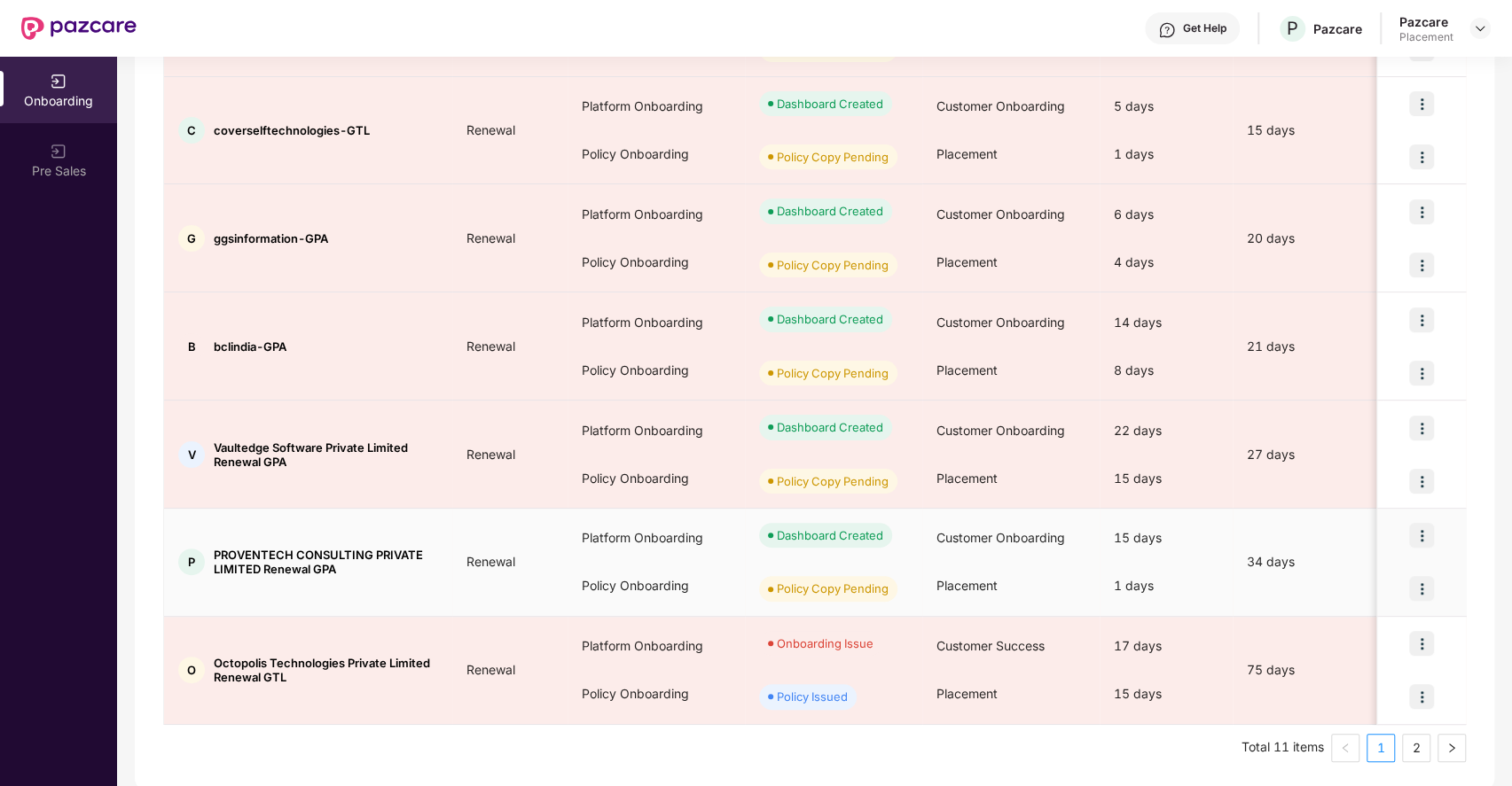
click at [287, 549] on span "PROVENTECH CONSULTING PRIVATE LIMITED Renewal GPA" at bounding box center [326, 562] width 224 height 28
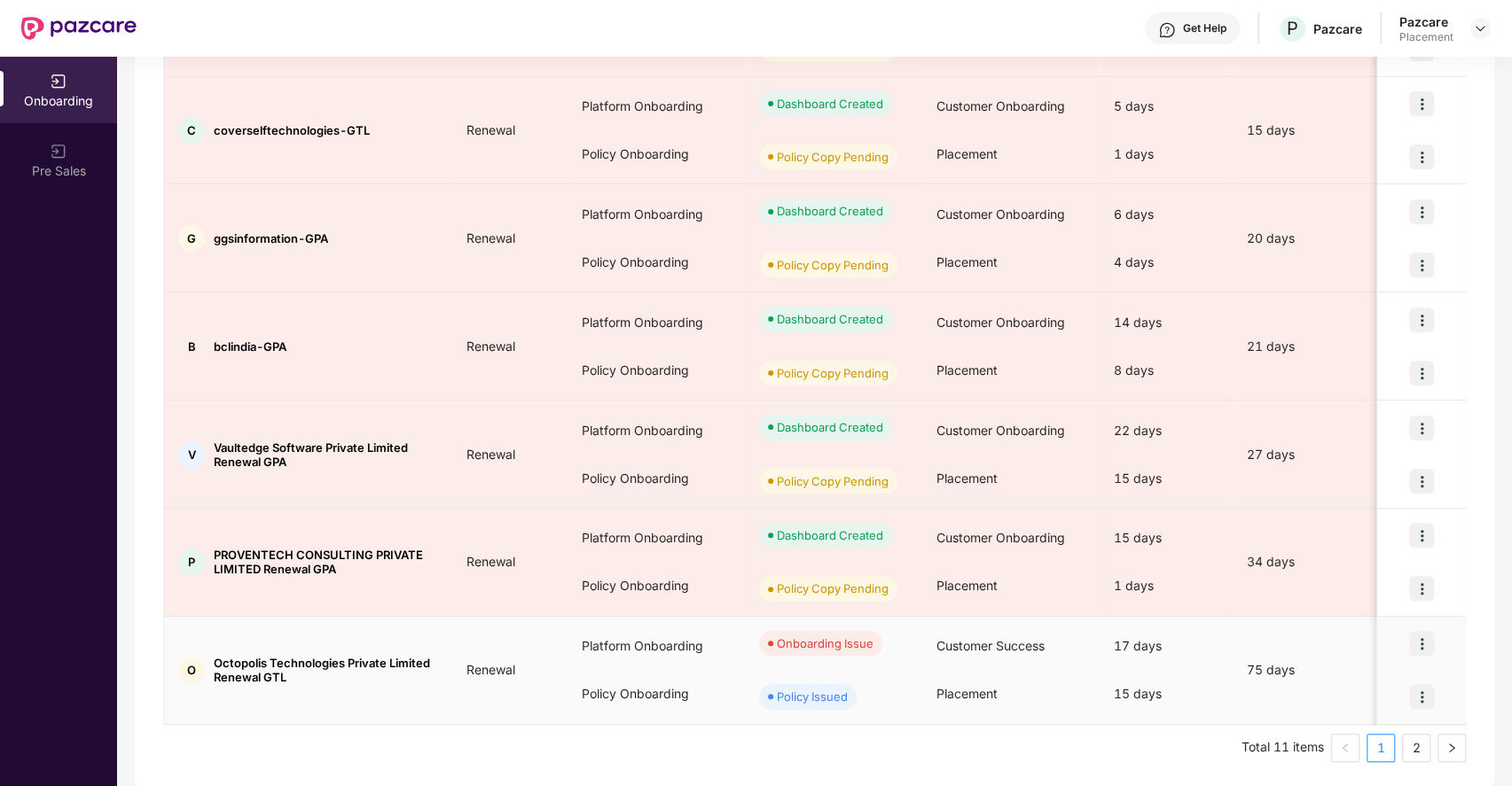
click at [293, 656] on span "Octopolis Technologies Private Limited Renewal GTL" at bounding box center [326, 670] width 224 height 28
click at [1422, 686] on img at bounding box center [1421, 696] width 25 height 25
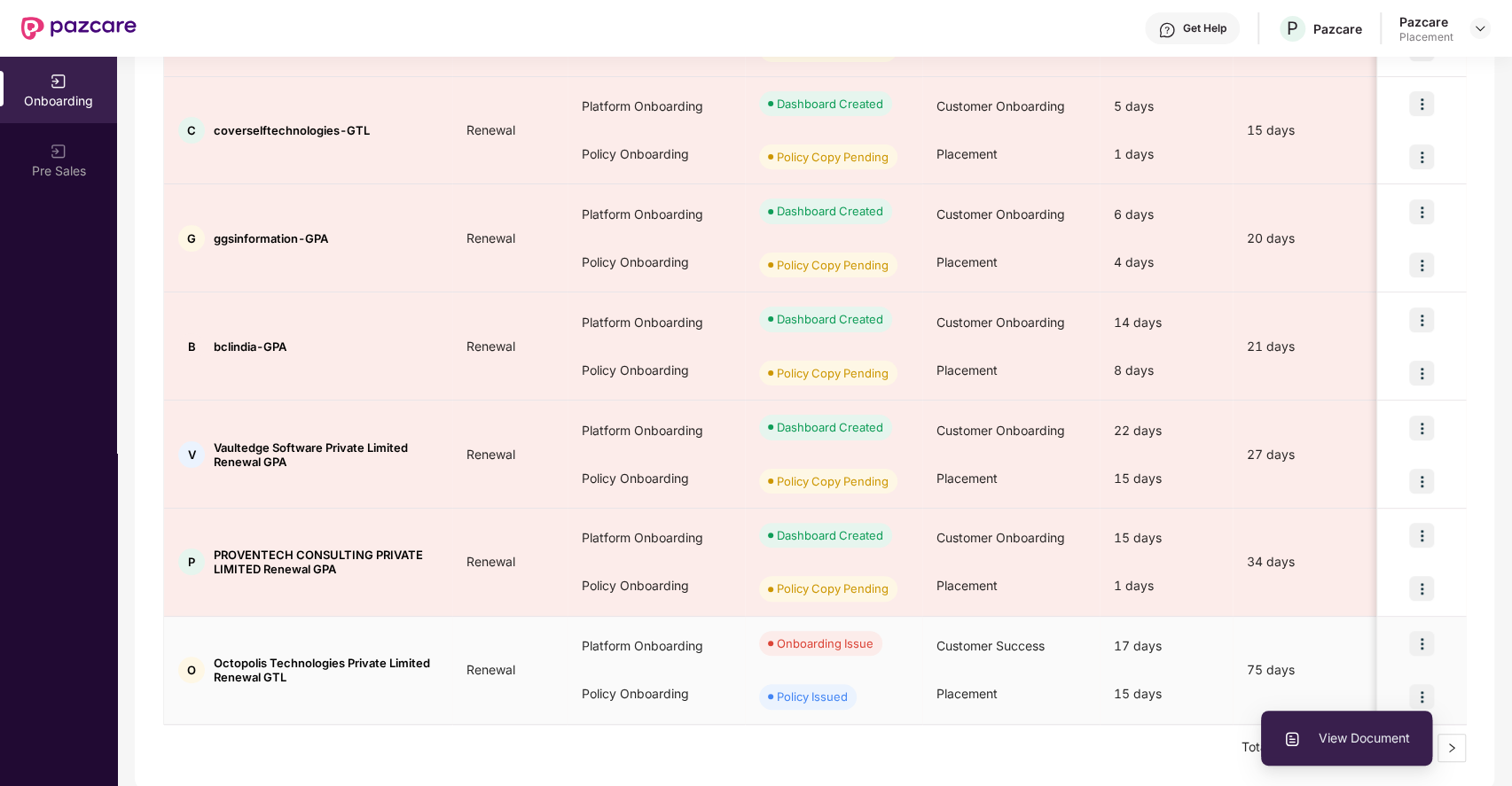
click at [1364, 737] on span "View Document" at bounding box center [1346, 738] width 127 height 20
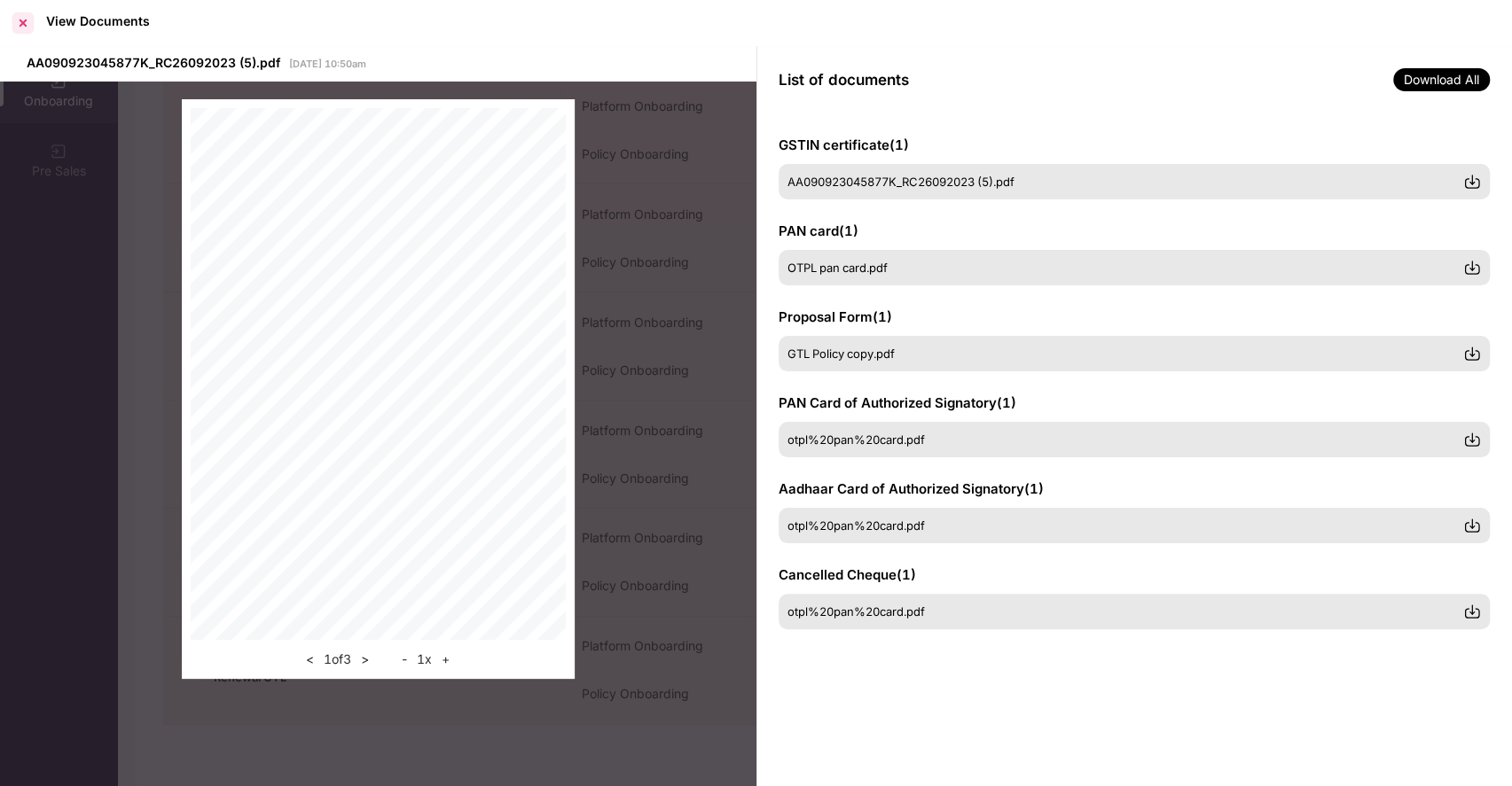
click at [22, 24] on div at bounding box center [22, 22] width 28 height 28
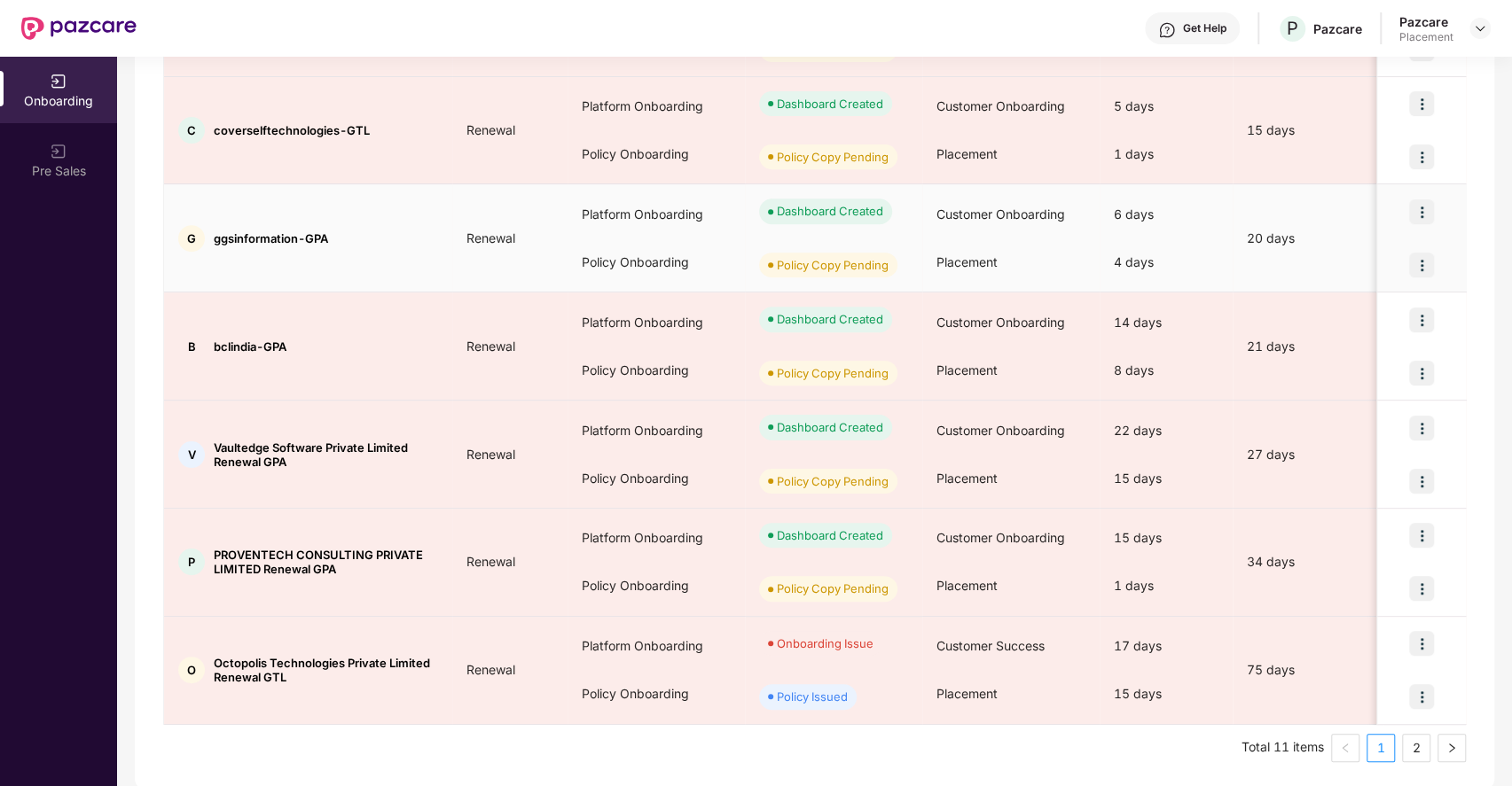
scroll to position [0, 0]
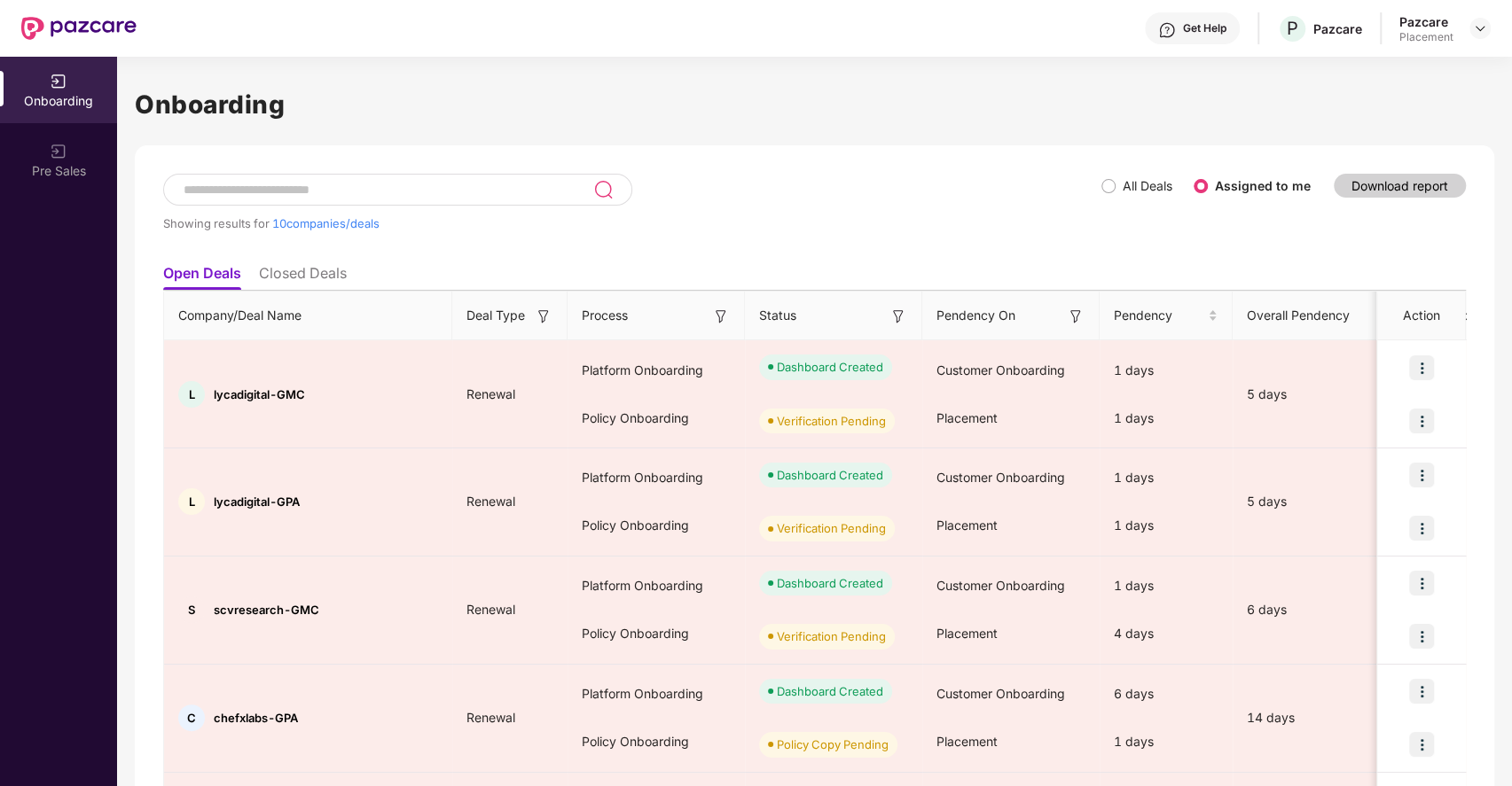
click at [917, 234] on div "Showing results for 10 companies/deals" at bounding box center [632, 214] width 938 height 81
